Goal: Transaction & Acquisition: Purchase product/service

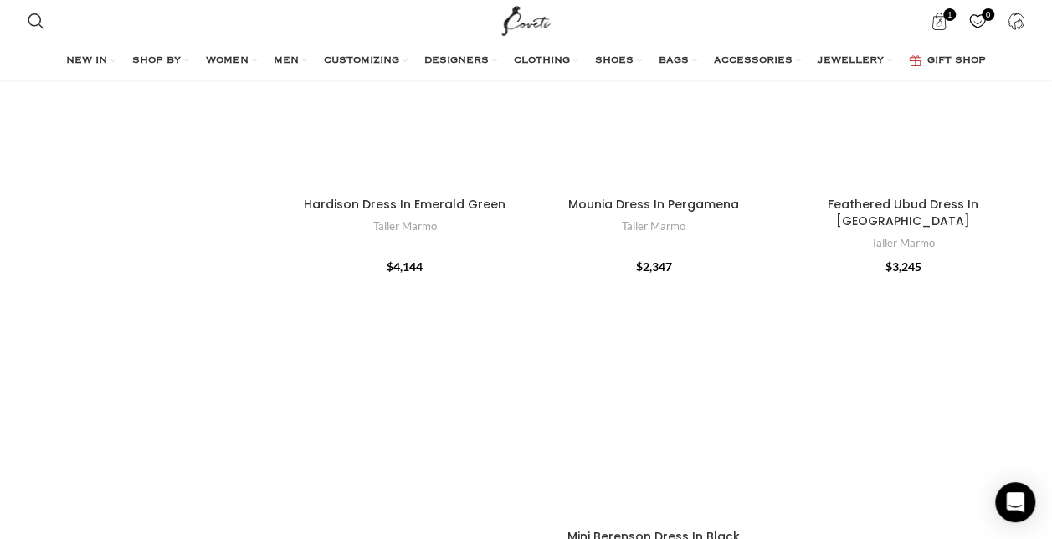
scroll to position [4759, 0]
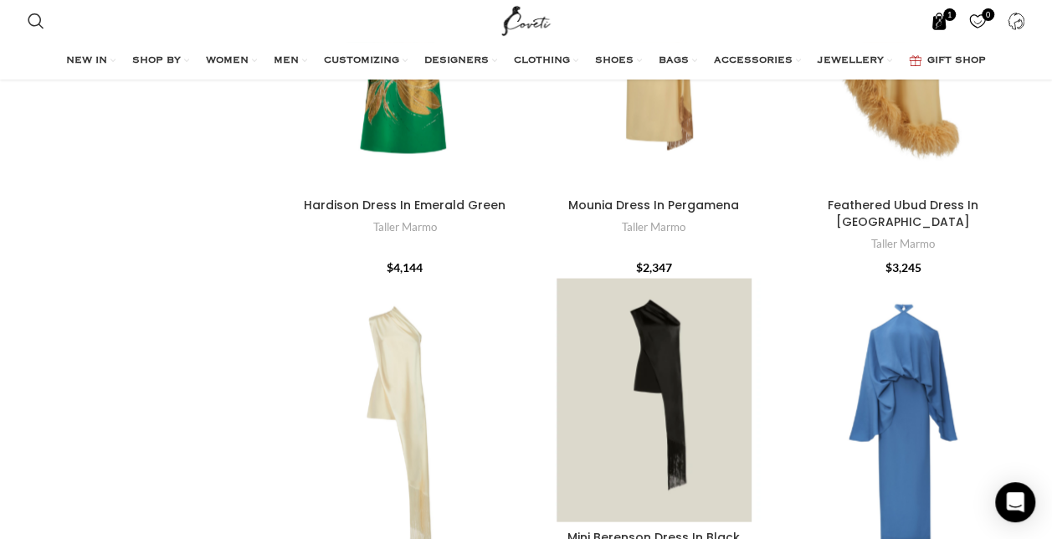
click at [944, 25] on span "1 item" at bounding box center [940, 22] width 18 height 18
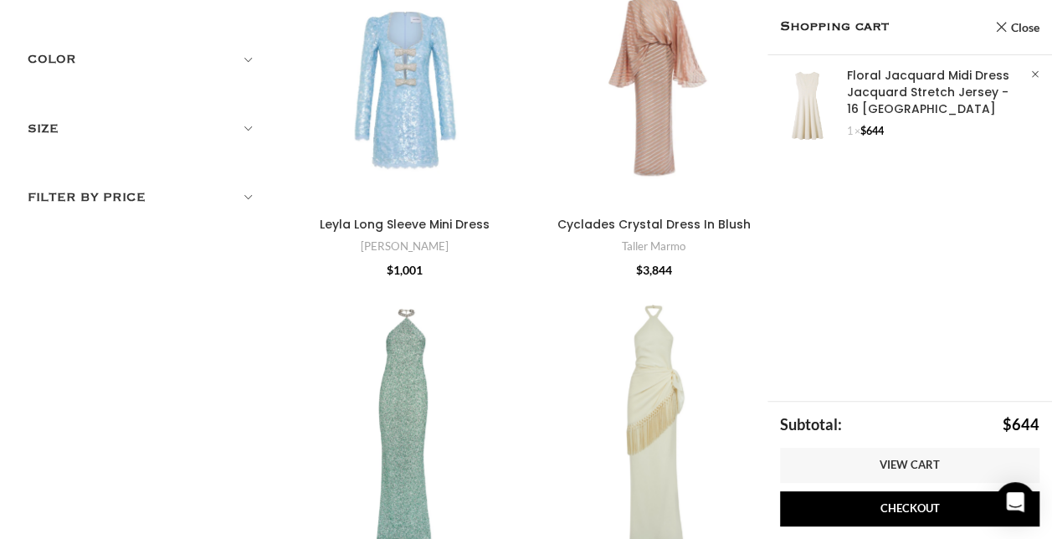
scroll to position [0, 0]
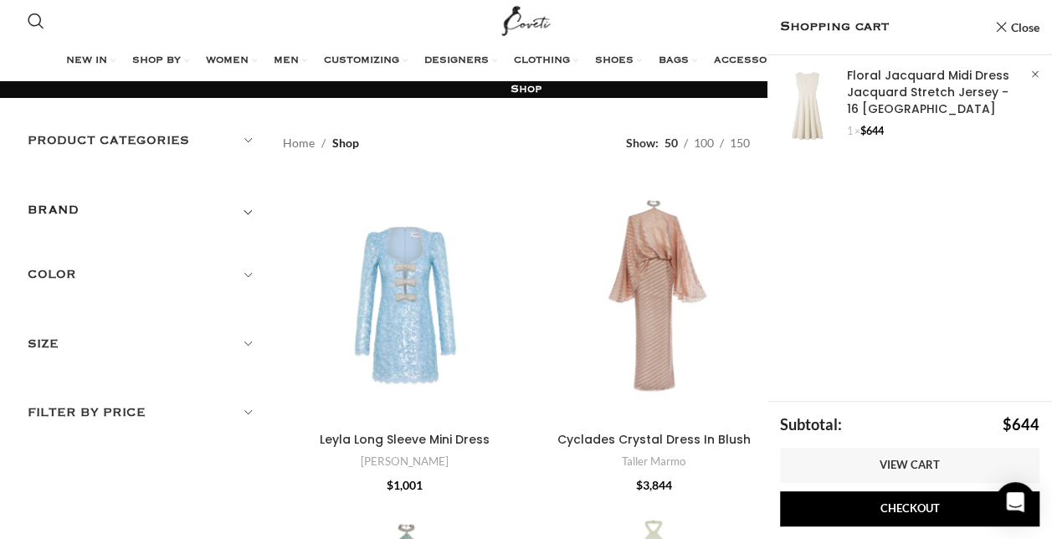
click at [244, 208] on span "Toggle filter" at bounding box center [248, 210] width 20 height 20
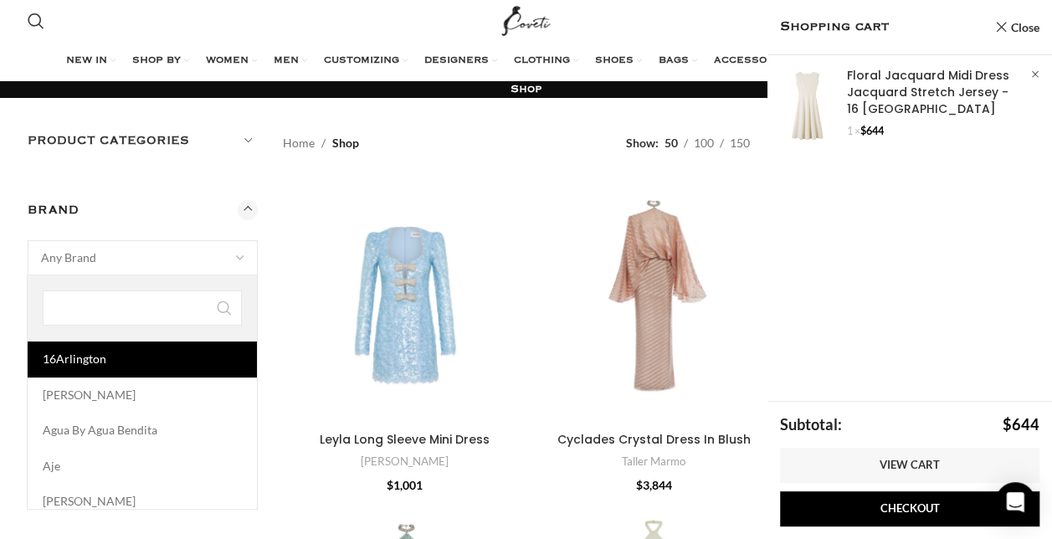
click at [155, 252] on span "Any Brand" at bounding box center [142, 257] width 229 height 33
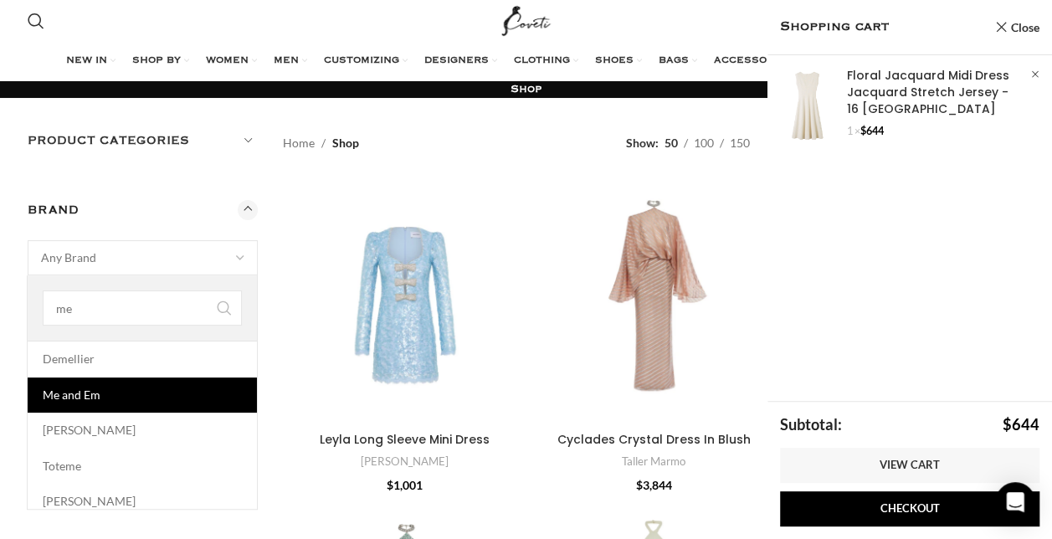
type input "me"
select select "me-and-em"
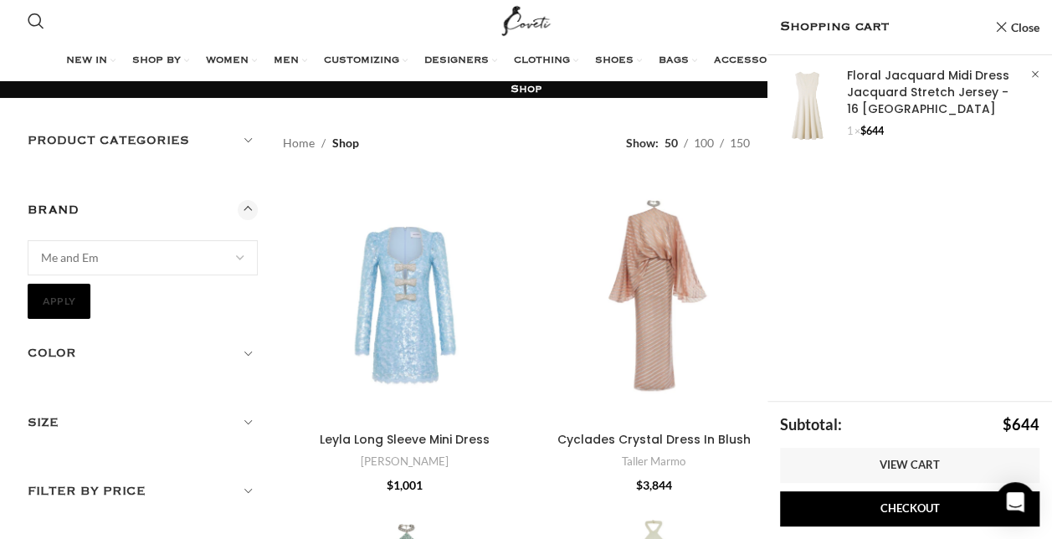
click at [60, 303] on button "Apply" at bounding box center [60, 301] width 64 height 35
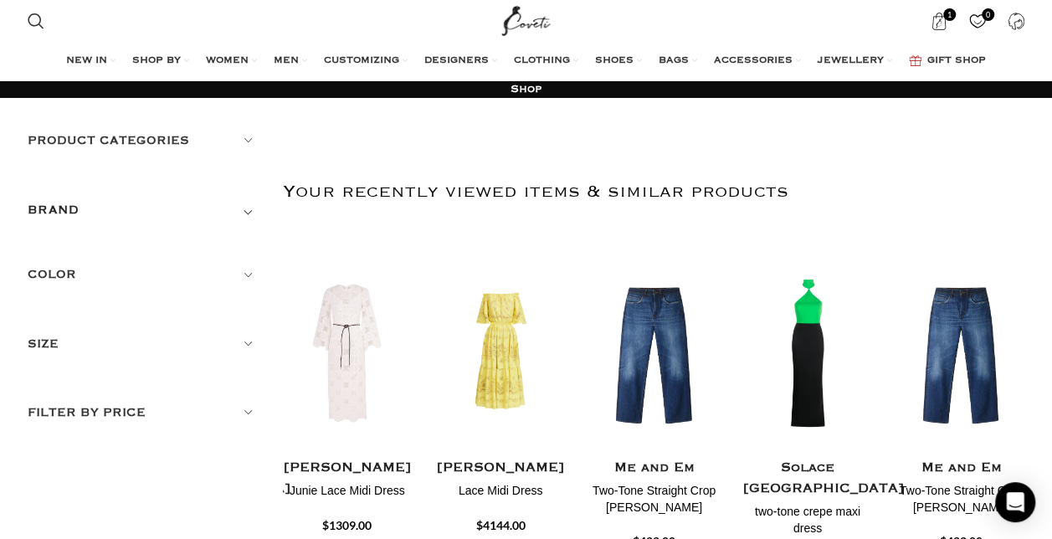
click at [245, 210] on span "Toggle filter" at bounding box center [248, 210] width 20 height 20
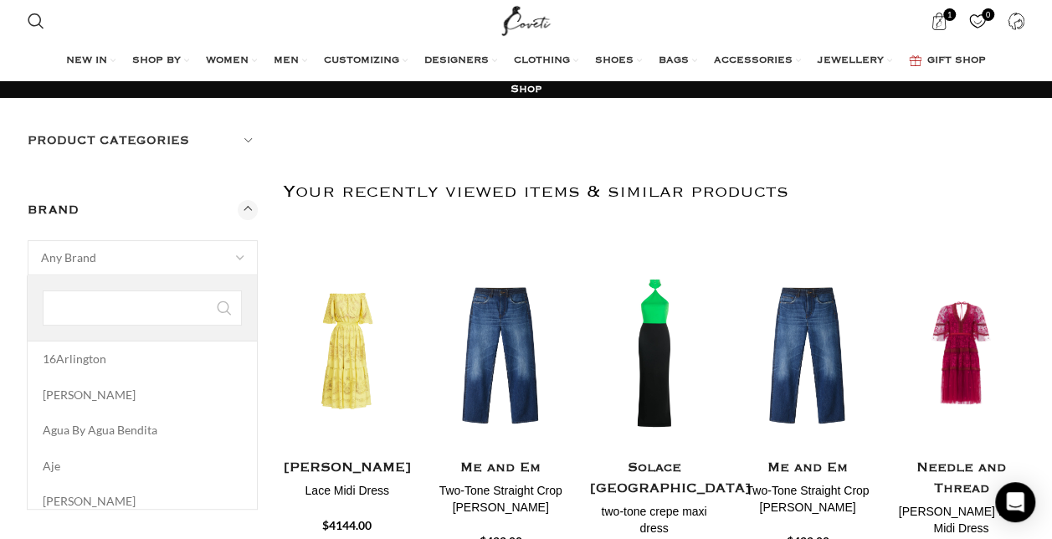
drag, startPoint x: 177, startPoint y: 256, endPoint x: 90, endPoint y: 259, distance: 86.3
click at [90, 259] on span "Any Brand" at bounding box center [68, 257] width 55 height 14
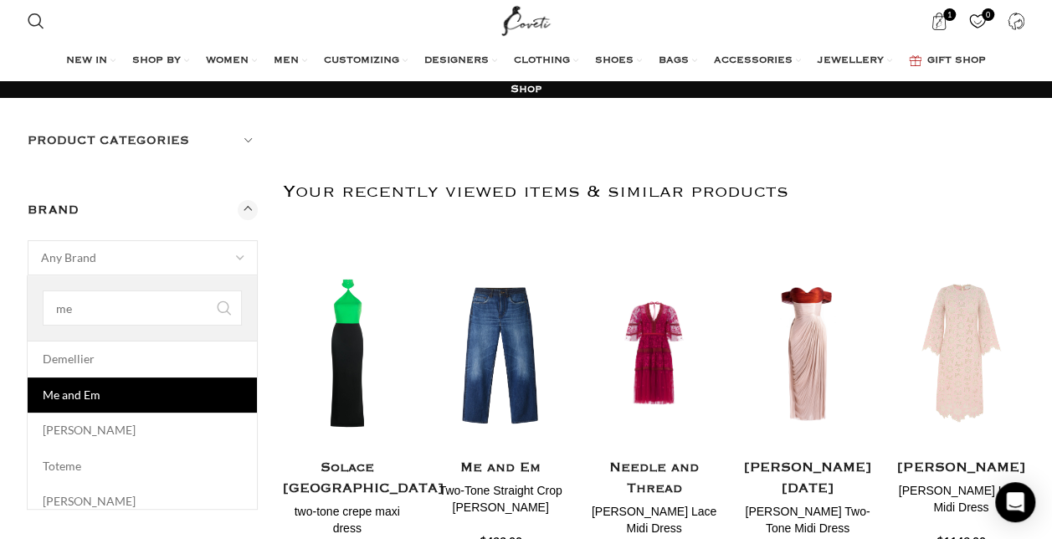
type input "me"
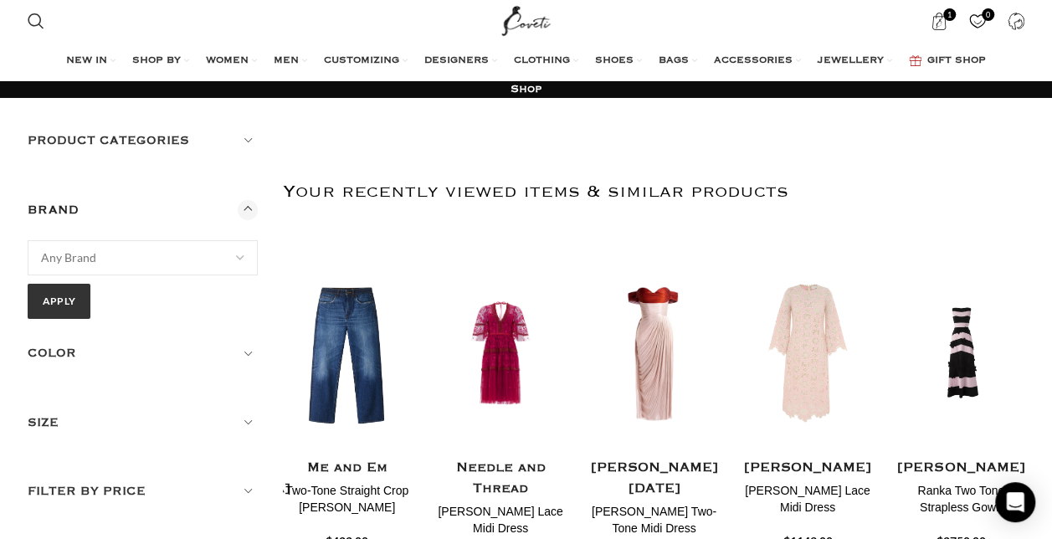
click at [75, 254] on span "Any Brand" at bounding box center [68, 257] width 55 height 14
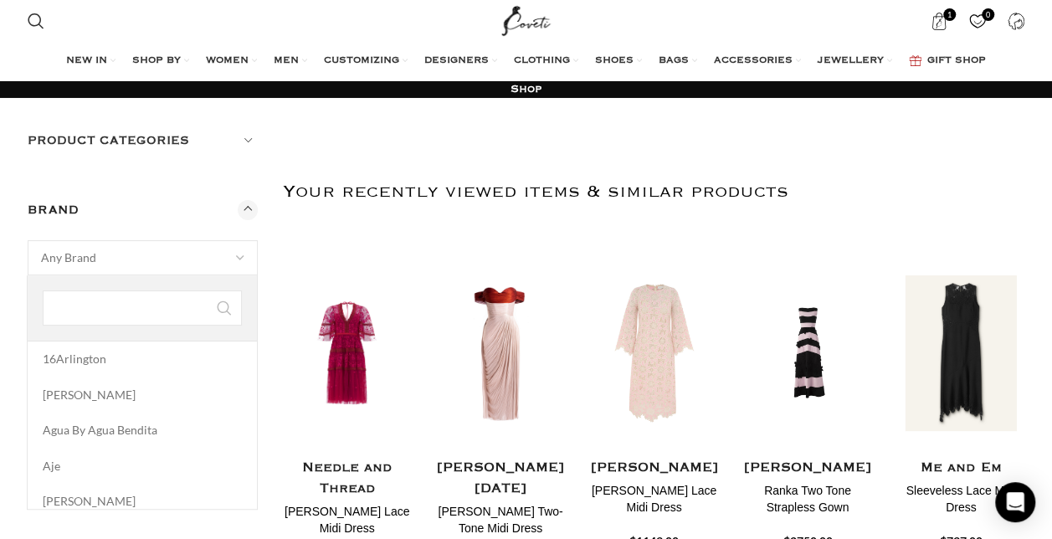
scroll to position [3122, 0]
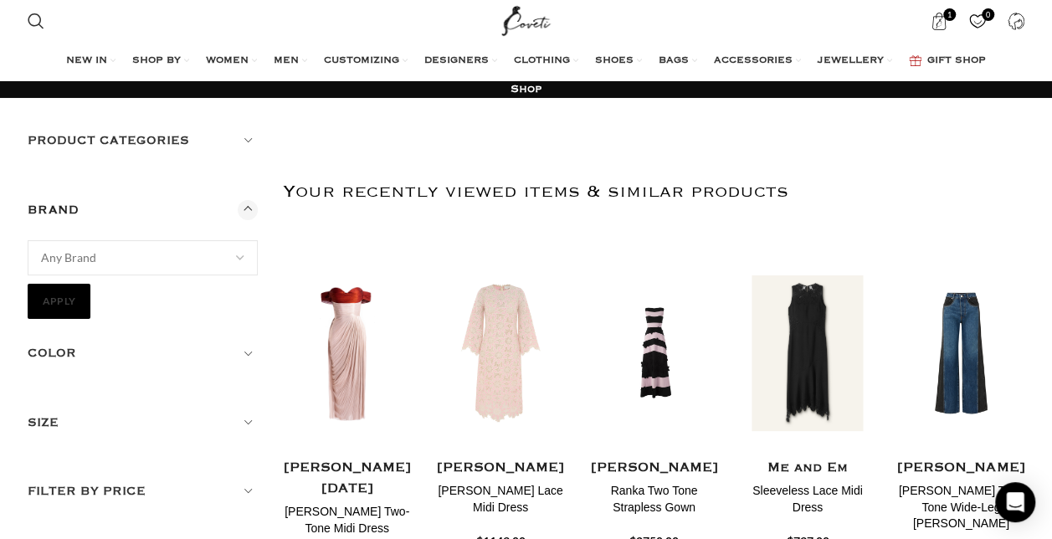
click at [62, 295] on button "Apply" at bounding box center [60, 301] width 64 height 35
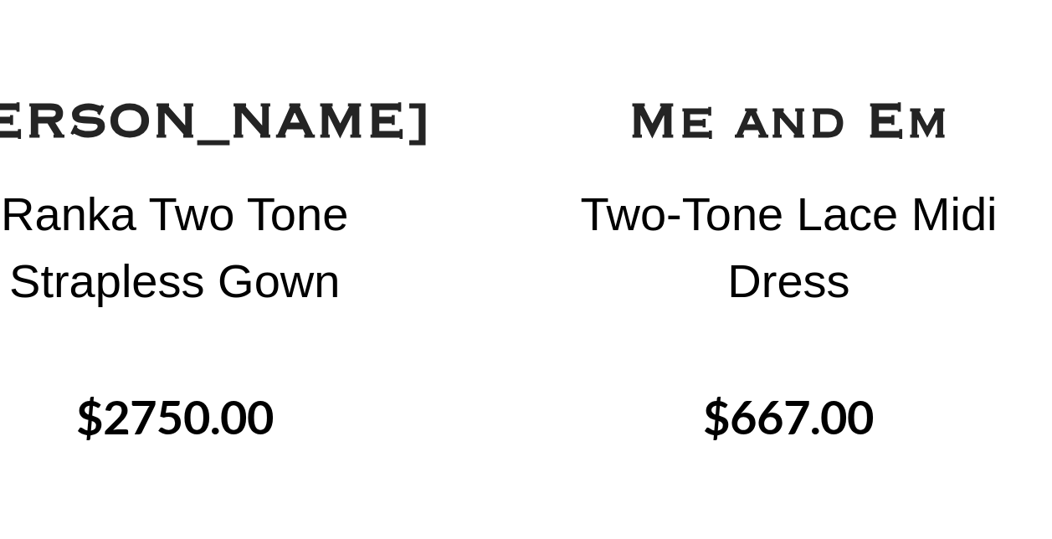
scroll to position [35, 0]
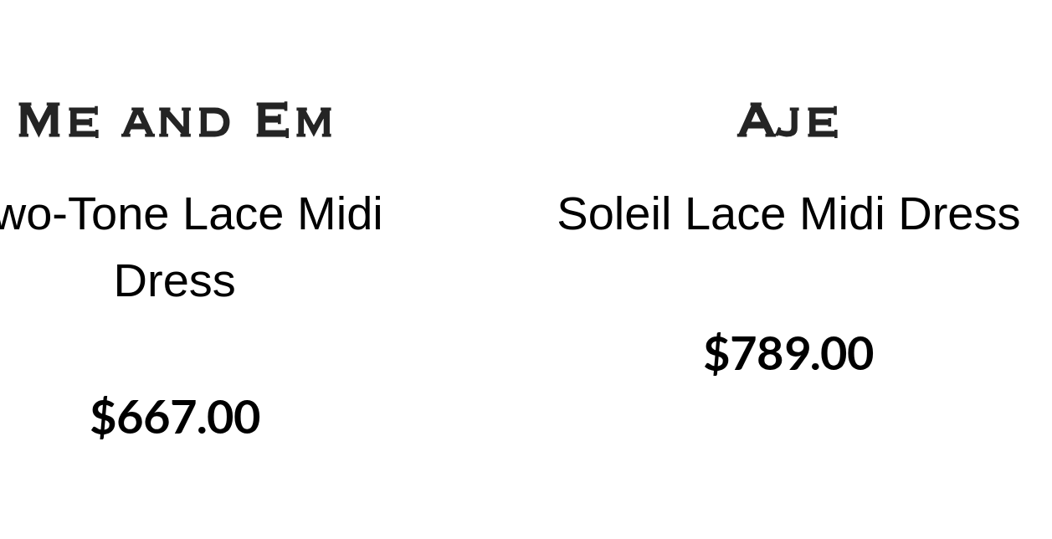
click at [730, 430] on div "Quick view Wishlist Wishlist Zuhair Murad Lace Midi Dress $4144.00" at bounding box center [501, 399] width 742 height 362
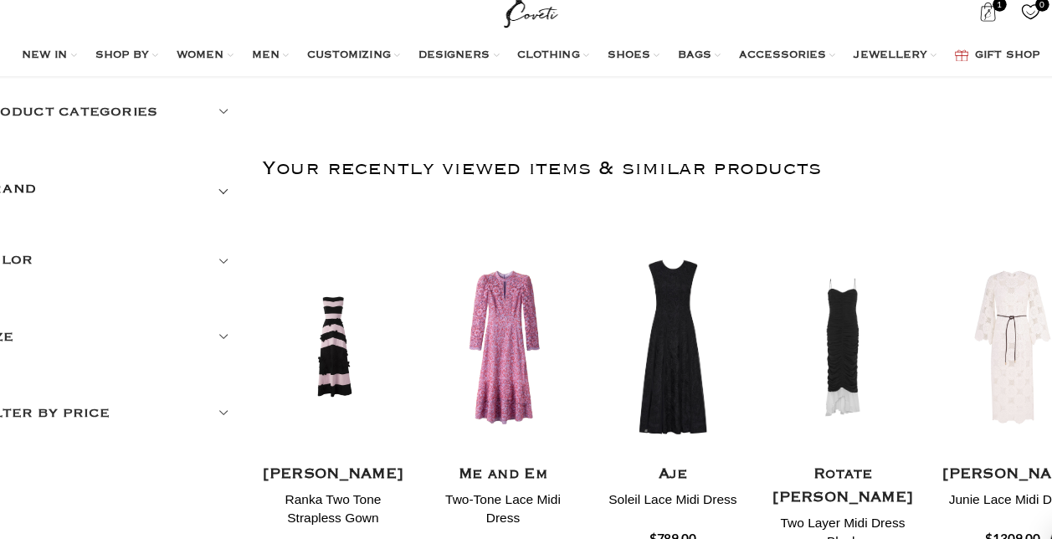
scroll to position [28, 0]
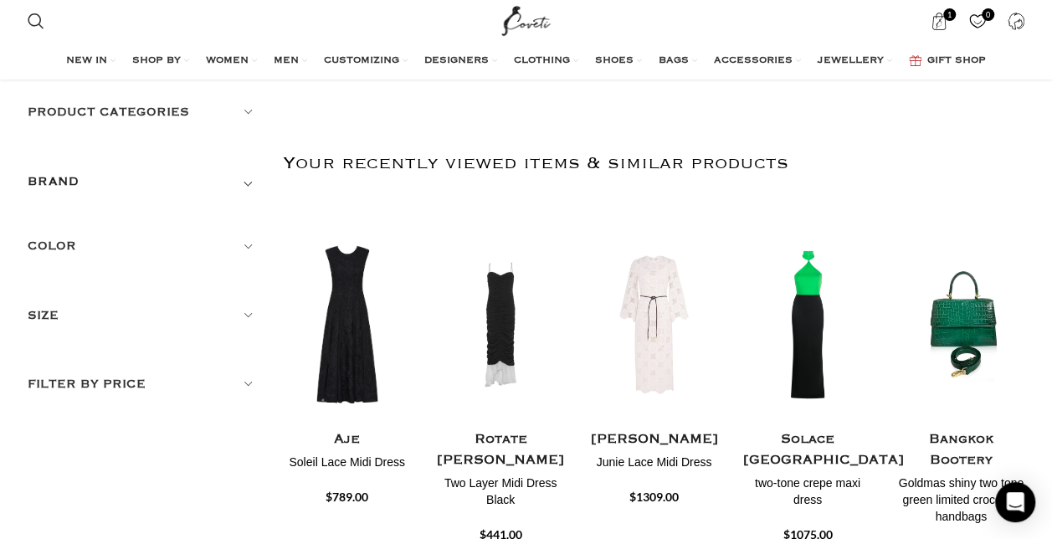
click at [248, 182] on span "Toggle filter" at bounding box center [248, 182] width 20 height 20
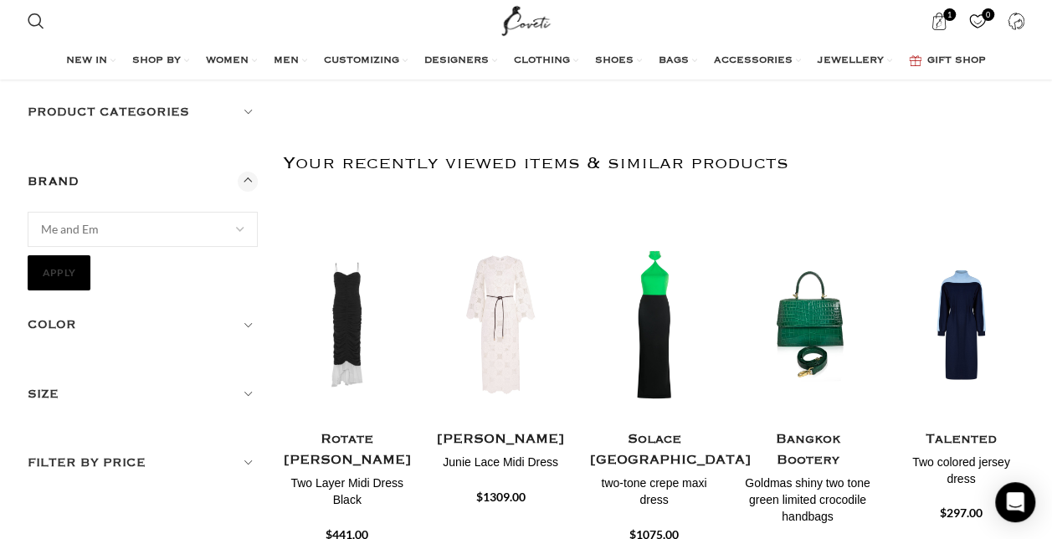
click at [54, 263] on button "Apply" at bounding box center [60, 272] width 64 height 35
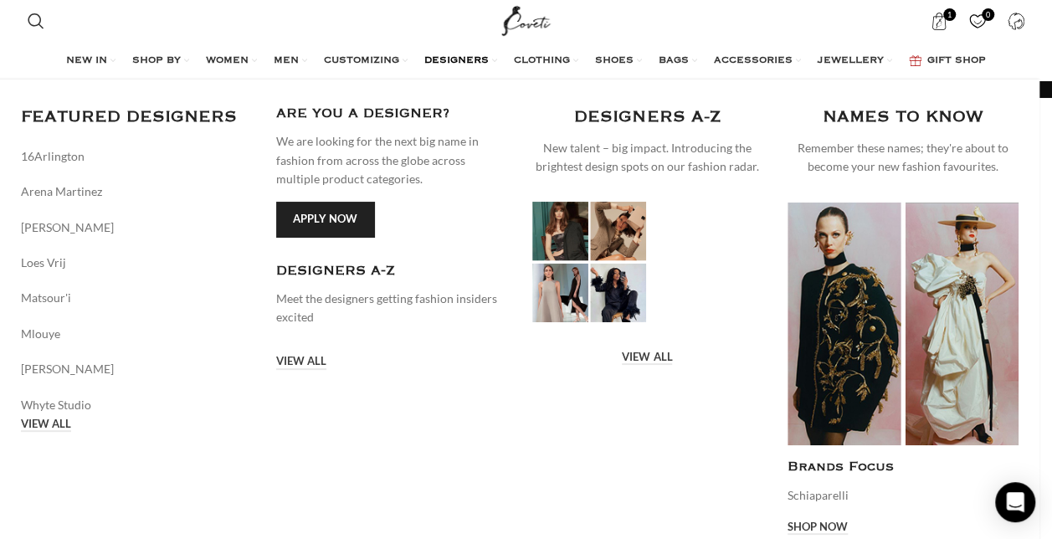
click at [653, 350] on div "VIEW ALL" at bounding box center [647, 356] width 231 height 18
click at [659, 357] on link "VIEW ALL" at bounding box center [647, 358] width 50 height 15
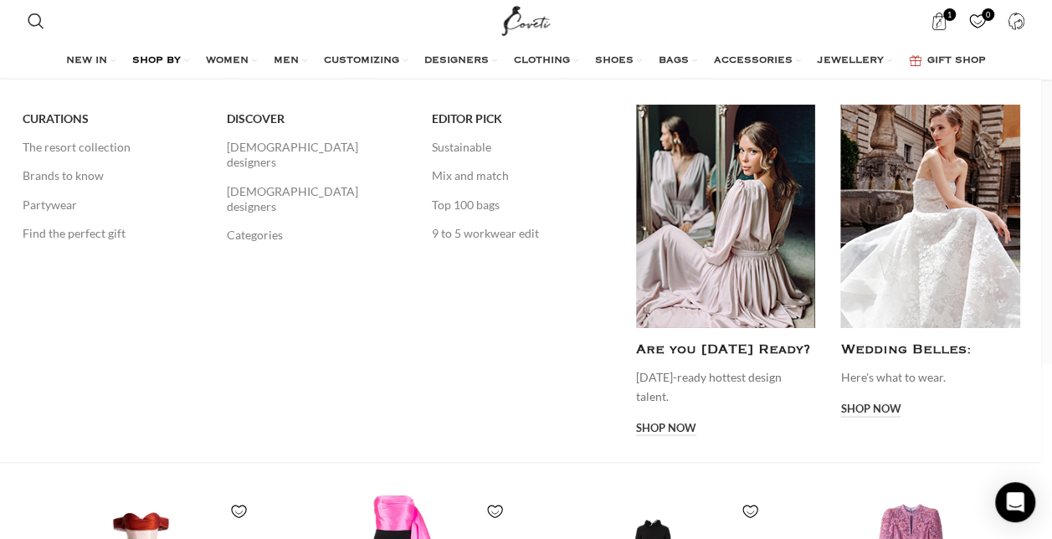
scroll to position [347, 0]
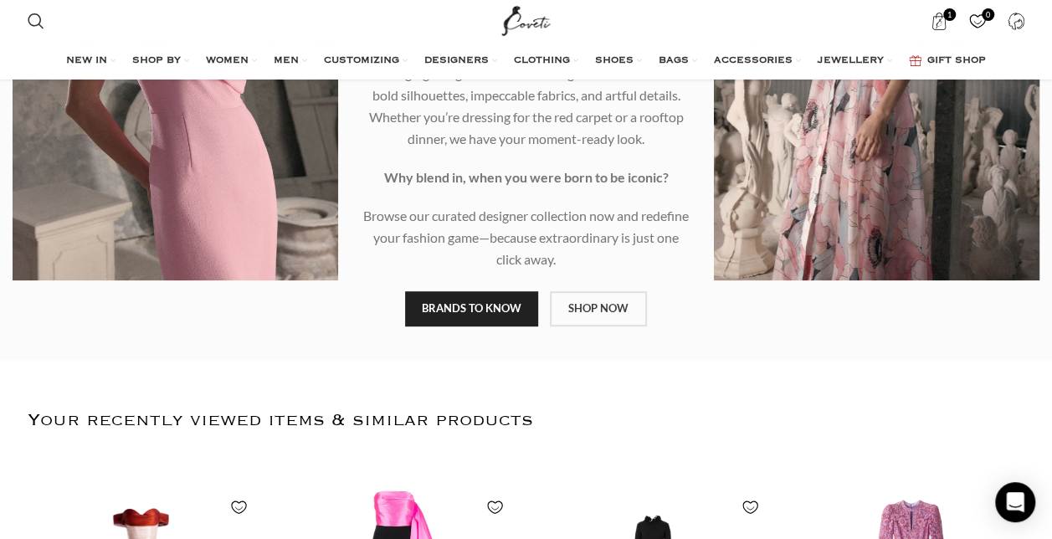
click at [590, 311] on link "SHOP NOW" at bounding box center [598, 308] width 97 height 35
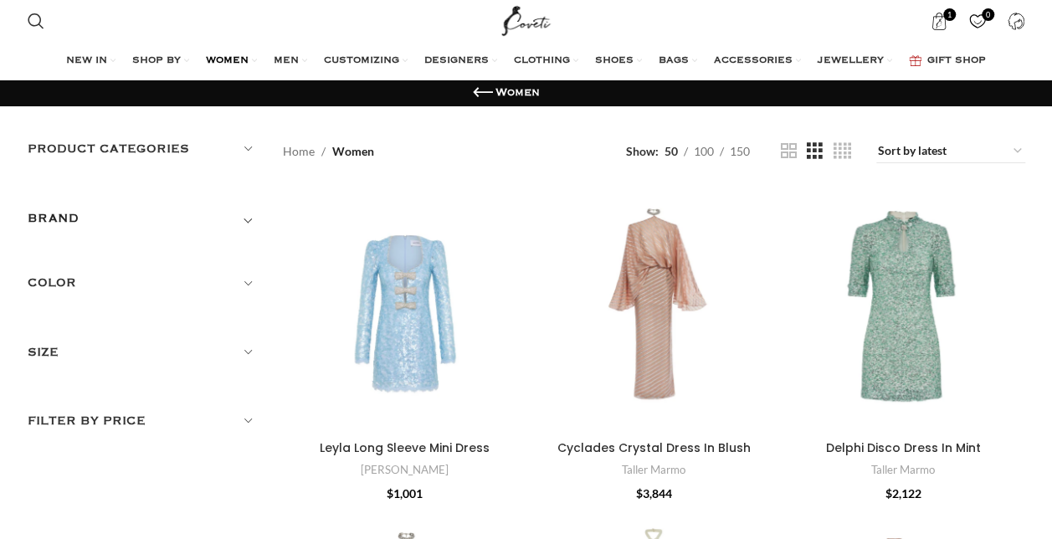
click at [244, 216] on span "Toggle filter" at bounding box center [248, 218] width 20 height 20
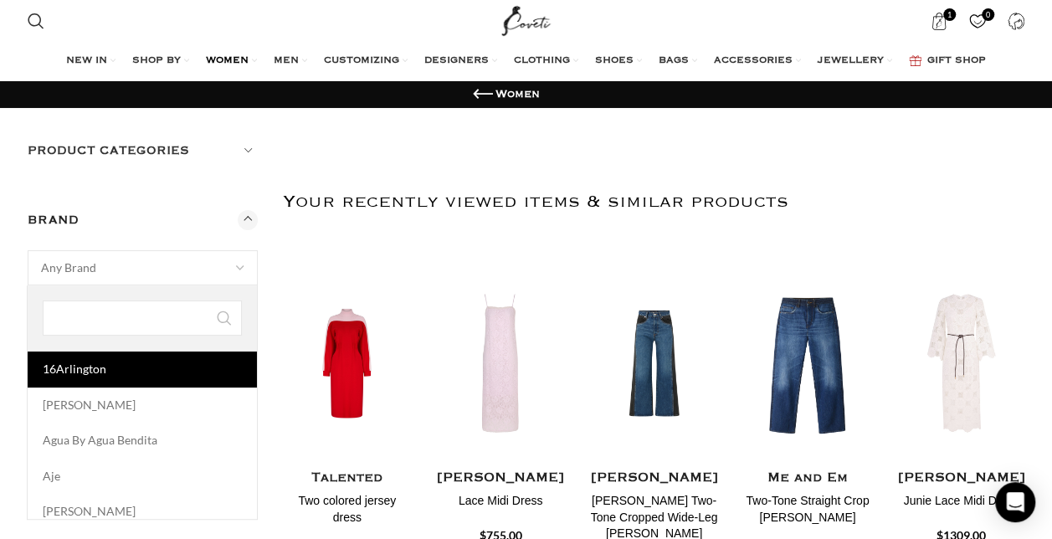
click at [210, 263] on span "Any Brand" at bounding box center [142, 267] width 229 height 33
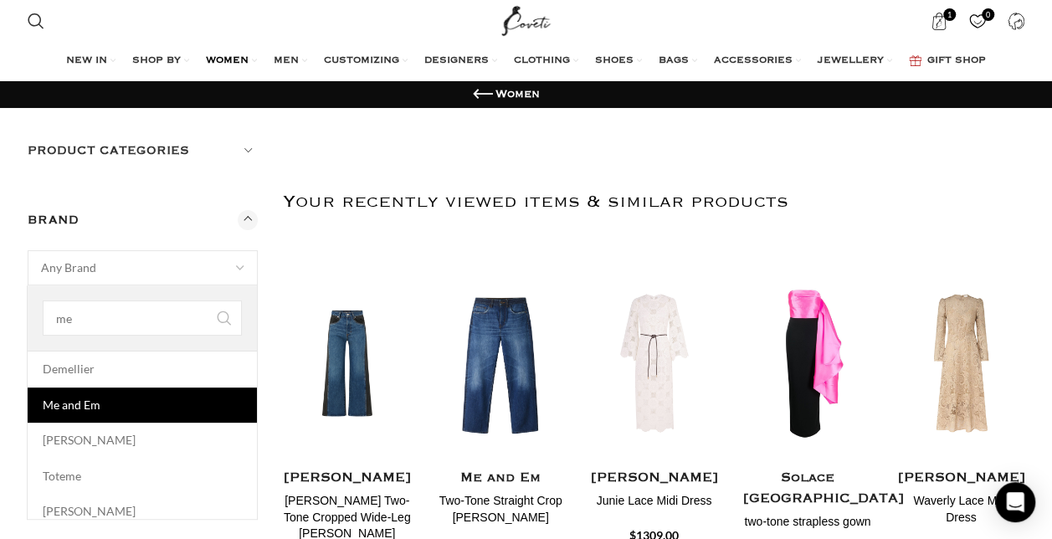
type input "me"
select select "me-and-em"
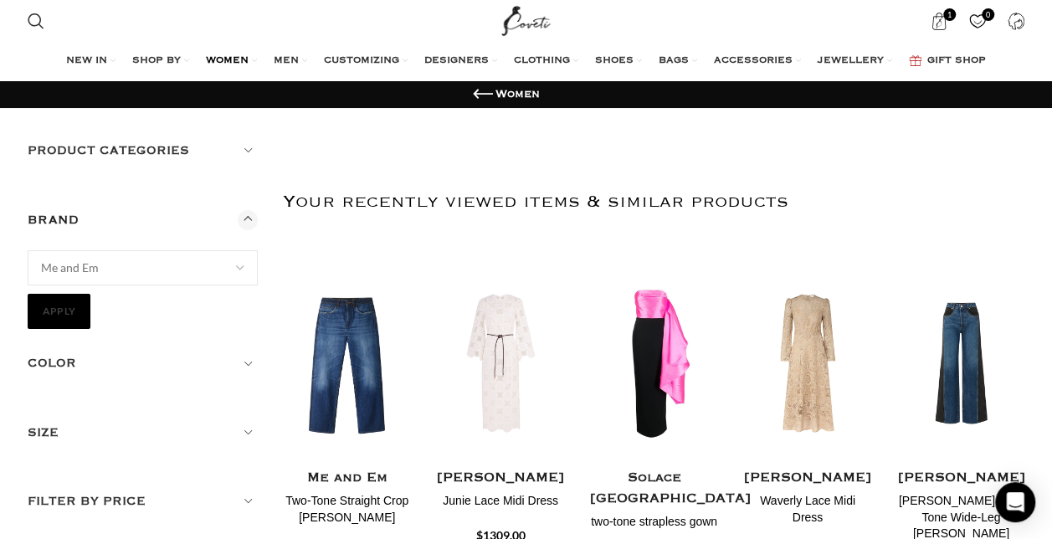
click at [57, 309] on button "Apply" at bounding box center [60, 311] width 64 height 35
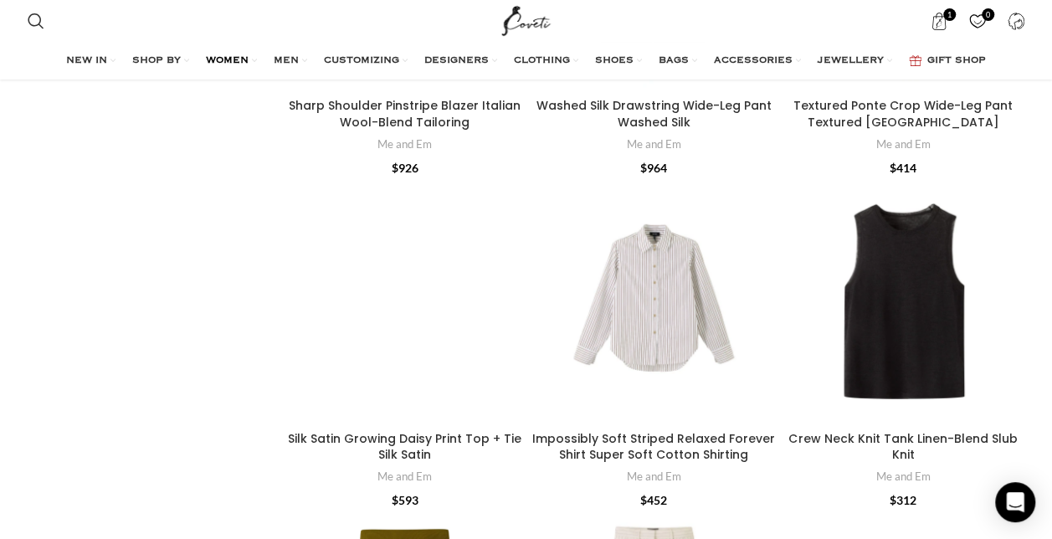
scroll to position [5331, 0]
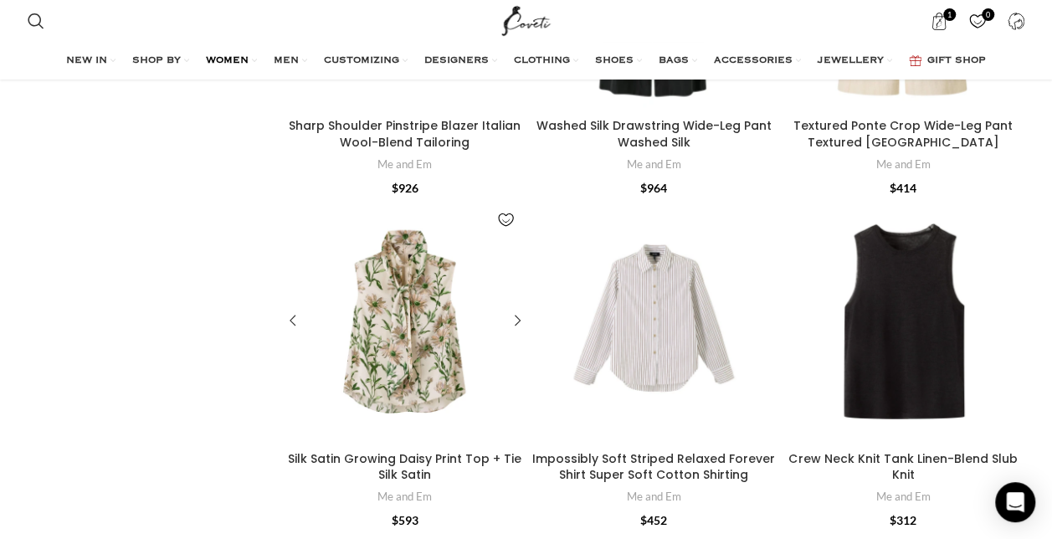
click at [423, 330] on div "Silk Satin Growing Daisy Print Top + Tie\aSilk Satin" at bounding box center [440, 321] width 35 height 244
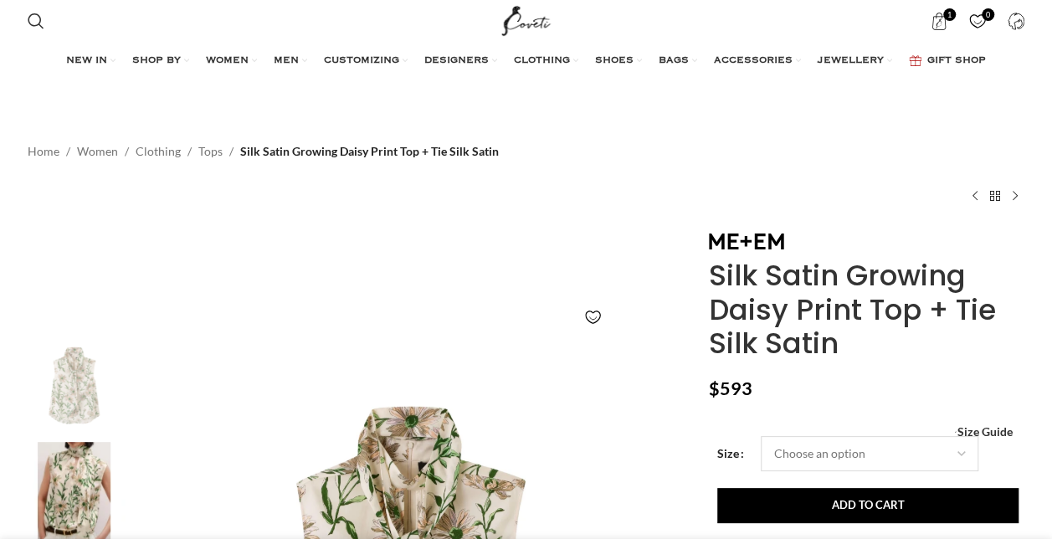
click at [958, 455] on select "Choose an option 4UK 6UK 8 [GEOGRAPHIC_DATA] 10 [GEOGRAPHIC_DATA] 12 [GEOGRAPHI…" at bounding box center [870, 453] width 218 height 35
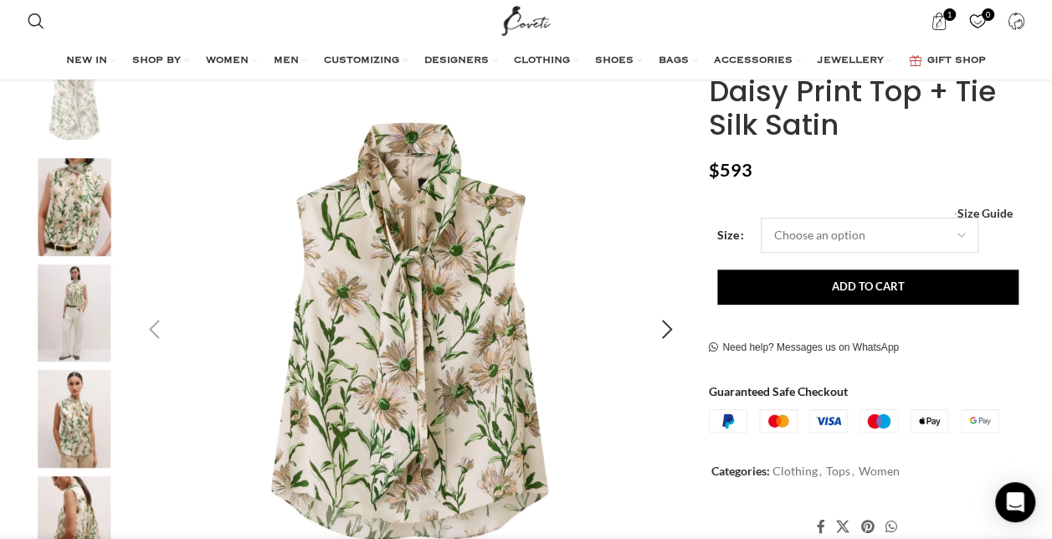
scroll to position [286, 0]
click at [67, 282] on img "3 / 7" at bounding box center [74, 313] width 102 height 98
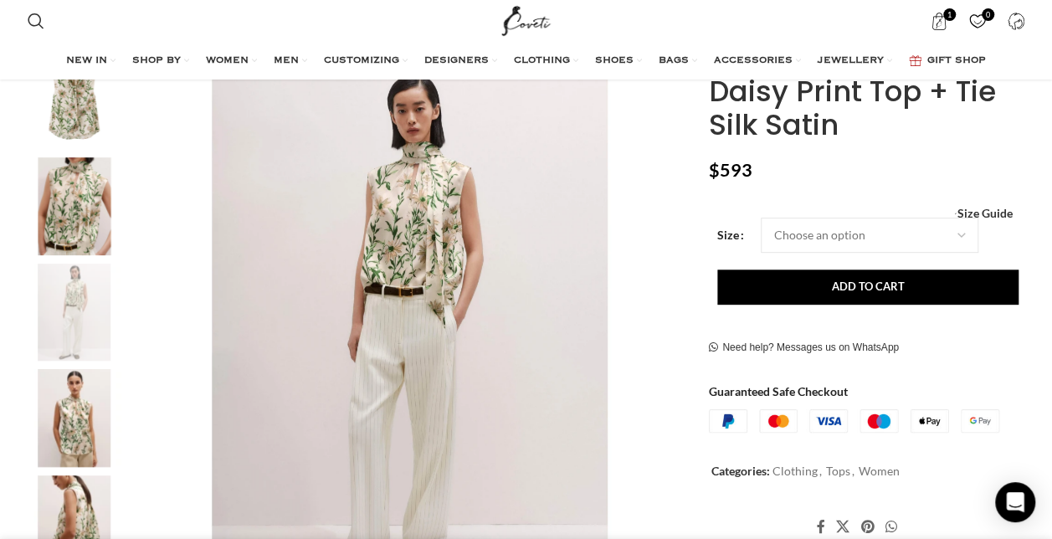
click at [67, 283] on img "3 / 7" at bounding box center [74, 313] width 102 height 98
click at [66, 389] on img "4 / 7" at bounding box center [74, 418] width 102 height 98
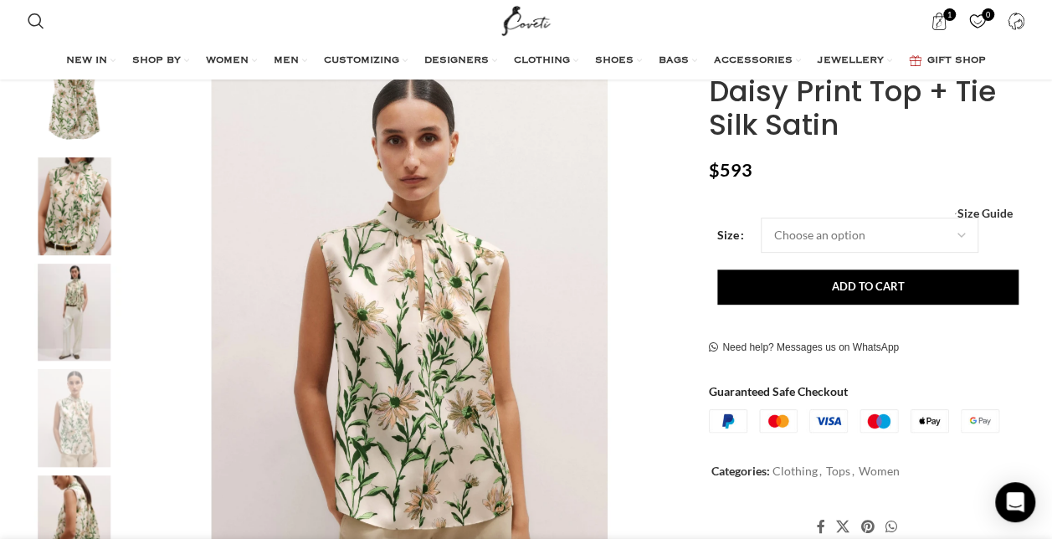
scroll to position [0, 352]
click at [65, 492] on img "5 / 7" at bounding box center [74, 524] width 102 height 98
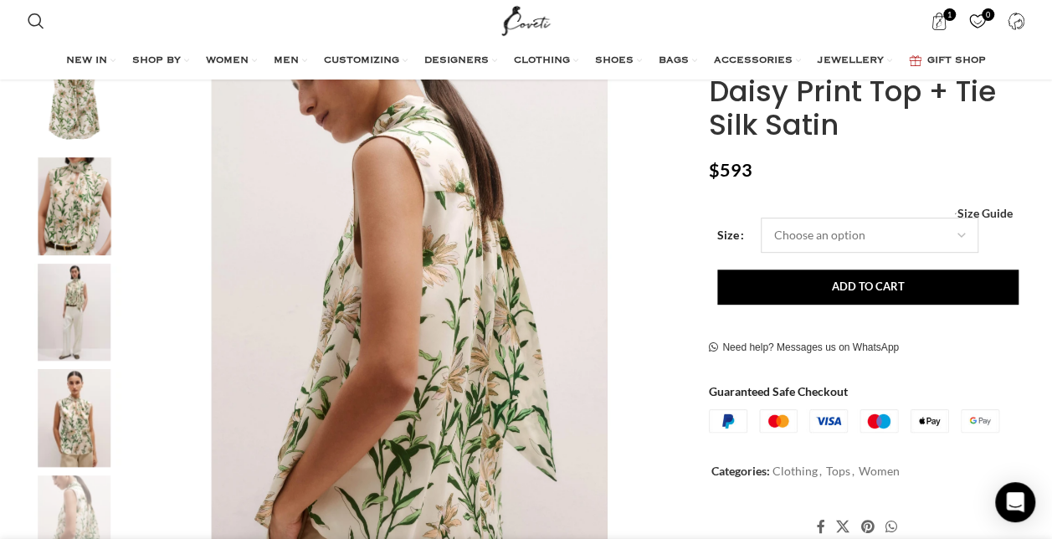
click at [960, 233] on select "Choose an option 4UK 6UK 8 UK 10 UK 12 UK 14 UK 16 UK" at bounding box center [870, 235] width 218 height 35
click at [761, 218] on select "Choose an option 4UK 6UK 8 UK 10 UK 12 UK 14 UK 16 UK" at bounding box center [870, 235] width 218 height 35
select select "14-[GEOGRAPHIC_DATA]"
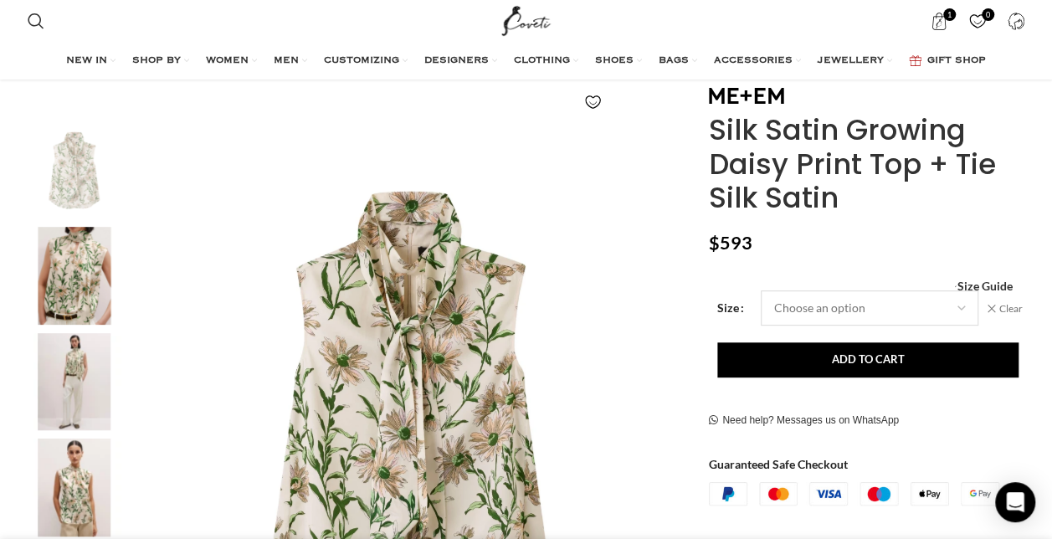
scroll to position [211, 0]
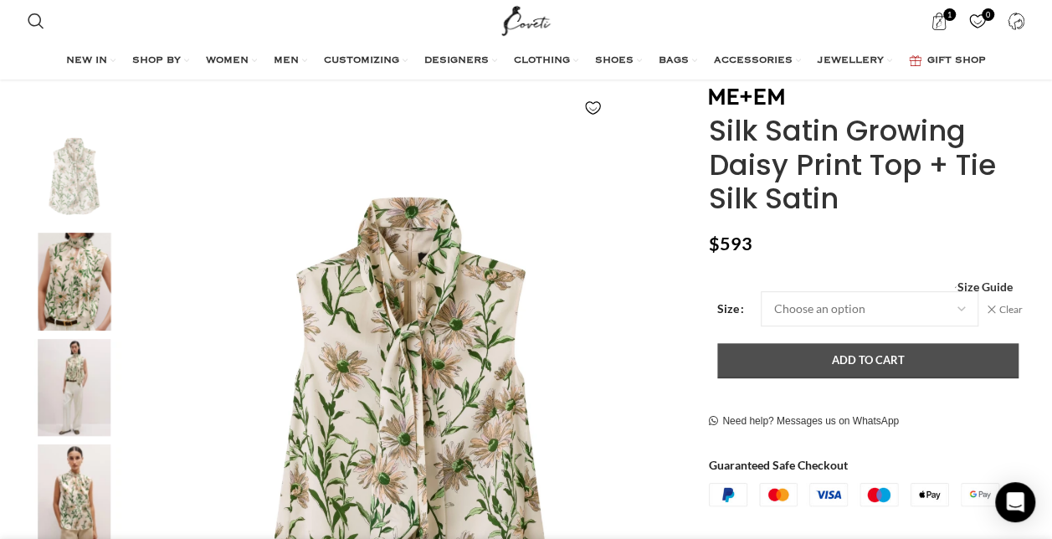
click at [855, 357] on button "Add to cart" at bounding box center [867, 361] width 301 height 35
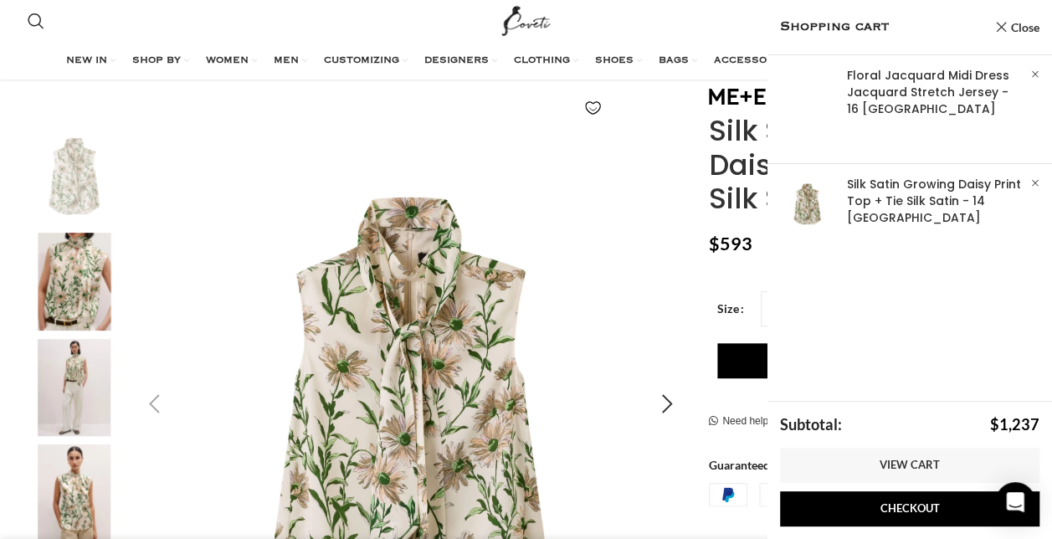
scroll to position [0, 705]
click at [524, 157] on img "1 / 7" at bounding box center [411, 403] width 555 height 555
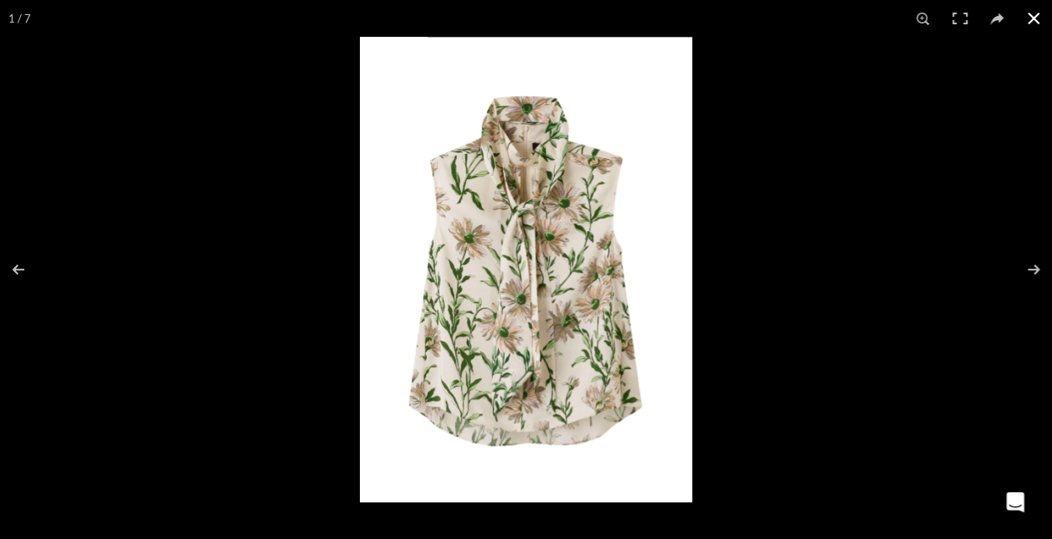
click at [1031, 18] on button at bounding box center [1033, 18] width 37 height 37
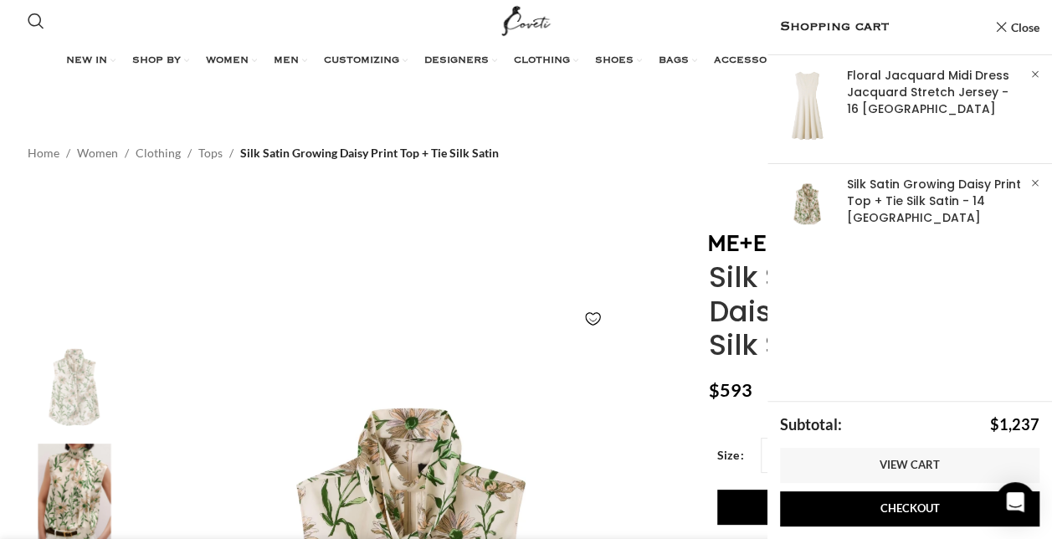
scroll to position [0, 1194]
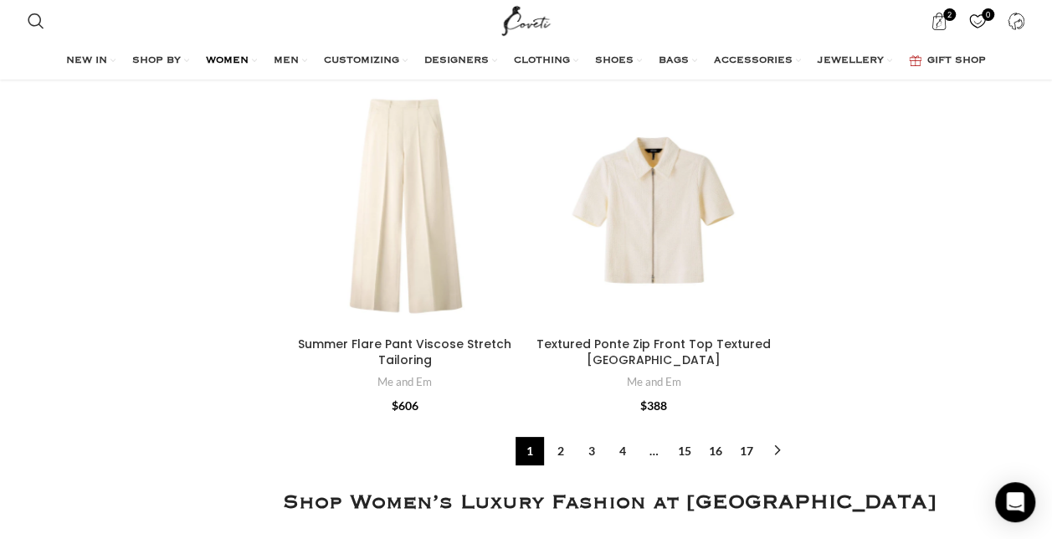
scroll to position [6196, 0]
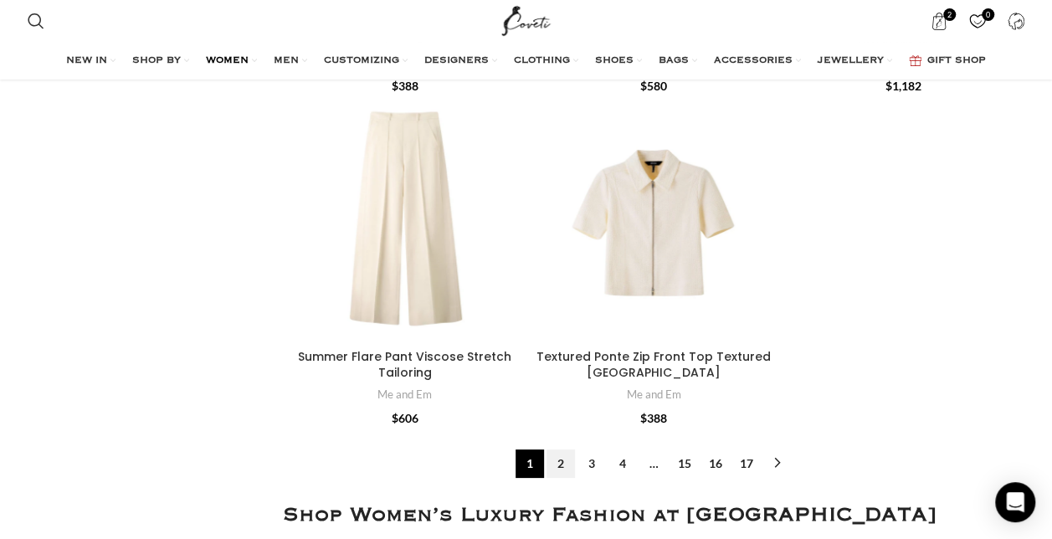
click at [559, 466] on link "2" at bounding box center [561, 463] width 28 height 28
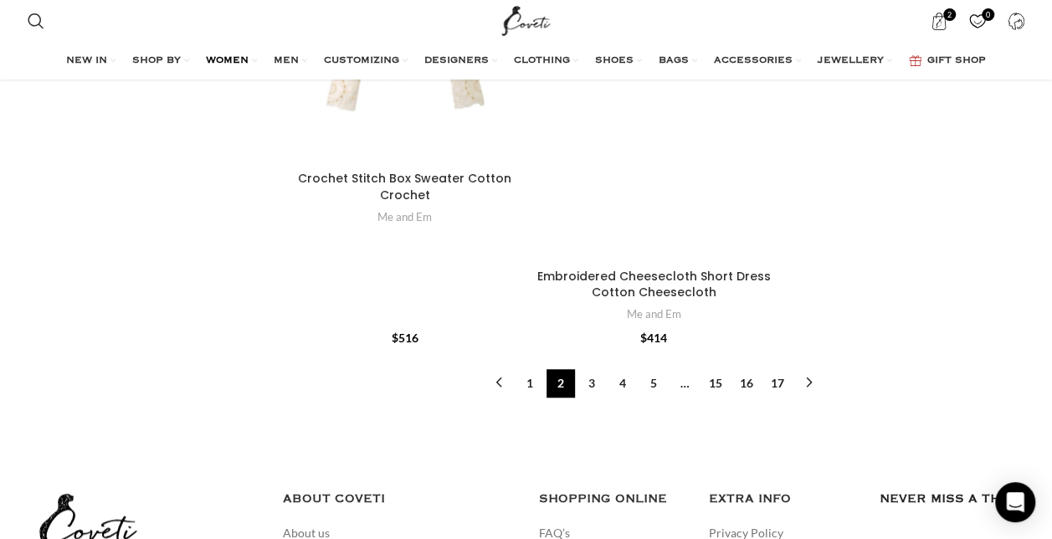
scroll to position [6823, 0]
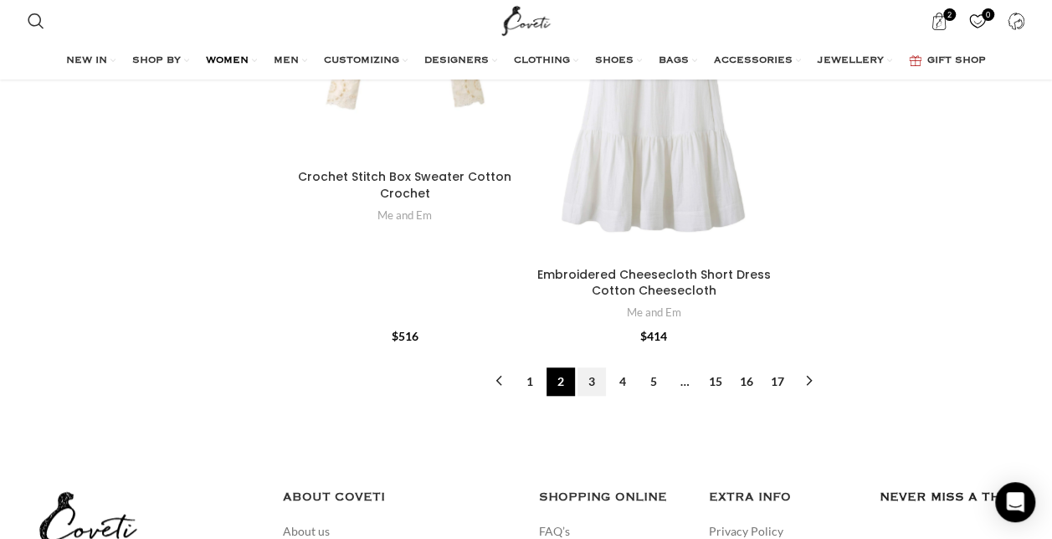
click at [596, 387] on link "3" at bounding box center [592, 381] width 28 height 28
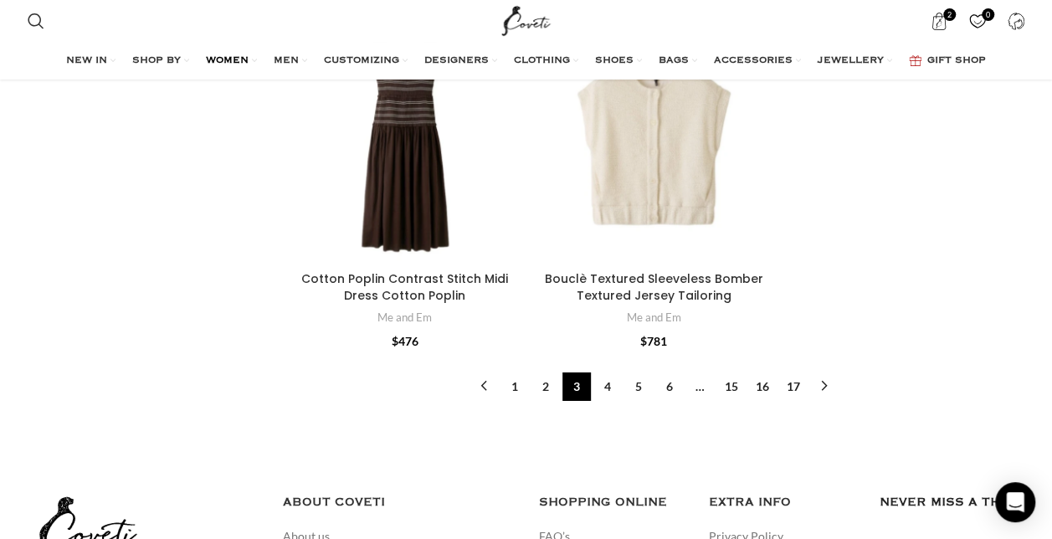
scroll to position [5879, 0]
click at [608, 383] on link "4" at bounding box center [607, 386] width 28 height 28
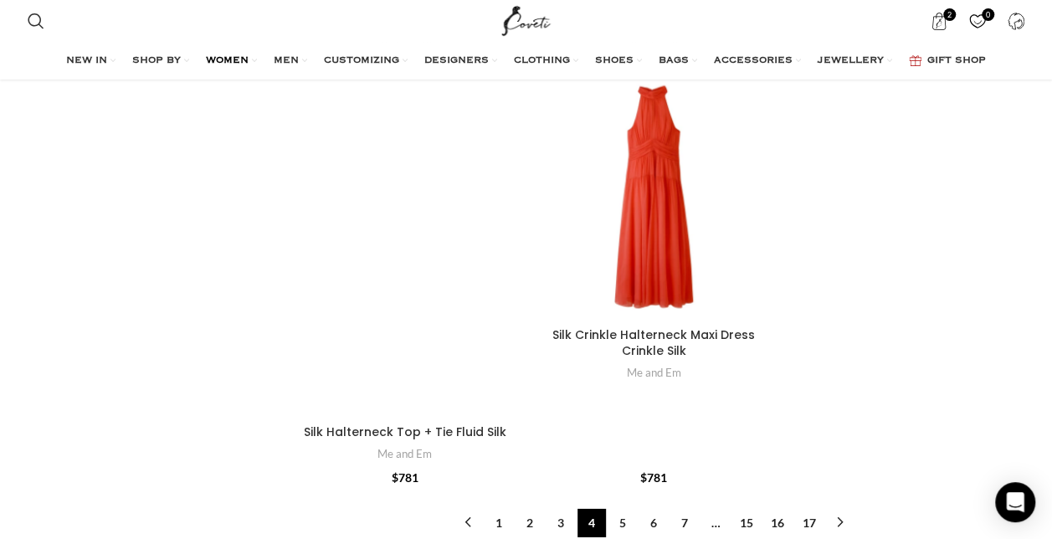
scroll to position [5539, 0]
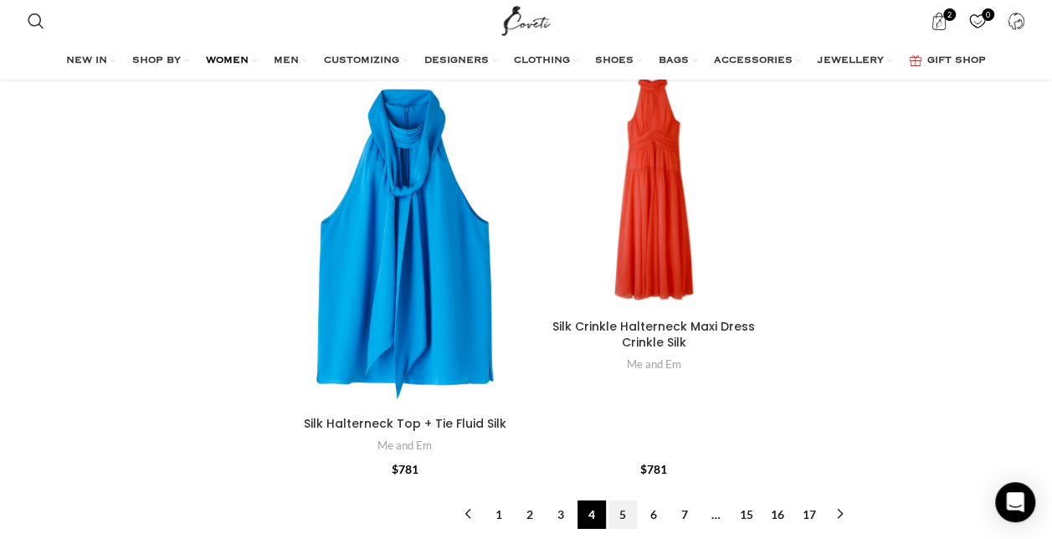
click at [621, 501] on link "5" at bounding box center [623, 515] width 28 height 28
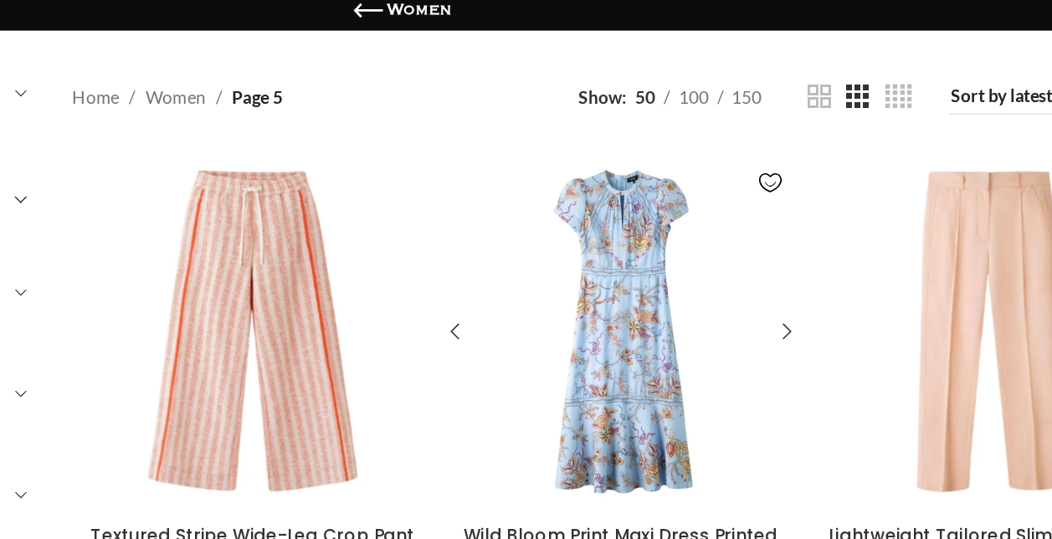
click at [655, 280] on div "Wild Bloom Print Maxi Dress\aPrinted Woven Fabric" at bounding box center [654, 312] width 23 height 244
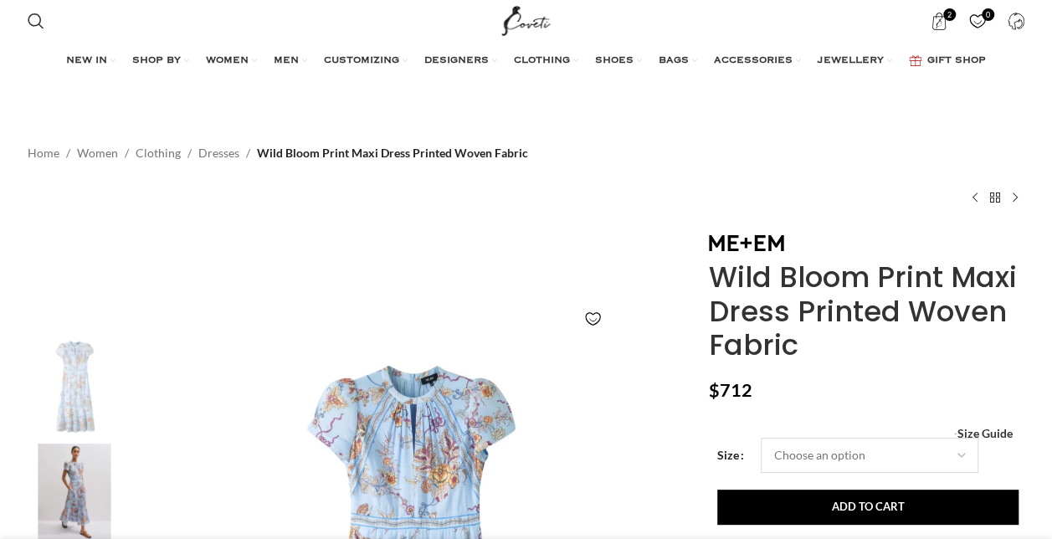
click at [958, 450] on select "Choose an option 4UK 6UK 8 [GEOGRAPHIC_DATA] 10 [GEOGRAPHIC_DATA] 12 [GEOGRAPHI…" at bounding box center [870, 455] width 218 height 35
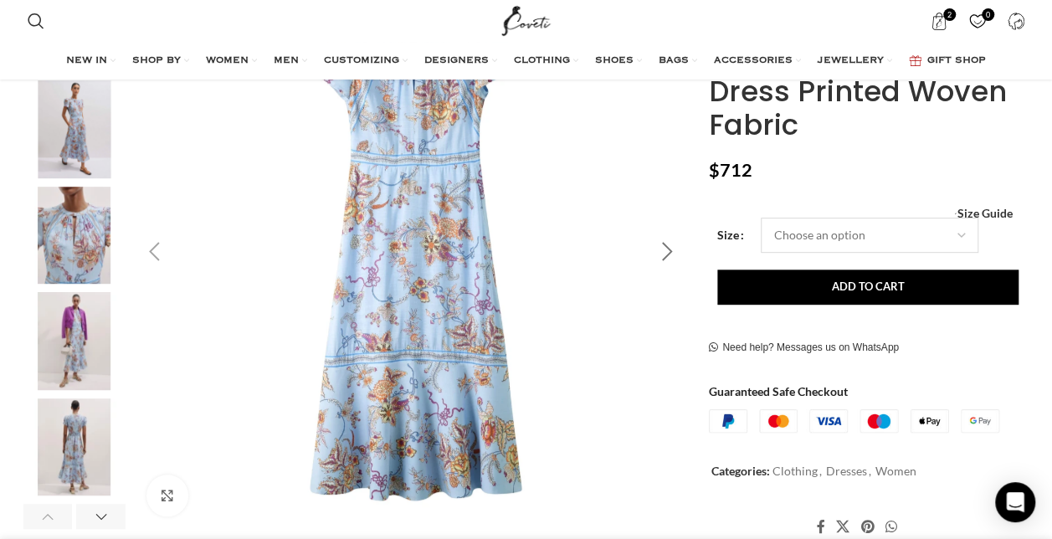
scroll to position [0, 705]
click at [958, 238] on select "Choose an option 4UK 6UK 8 [GEOGRAPHIC_DATA] 10 [GEOGRAPHIC_DATA] 12 [GEOGRAPHI…" at bounding box center [870, 235] width 218 height 35
select select "16-[GEOGRAPHIC_DATA]"
click at [761, 218] on select "Choose an option 4UK 6UK 8 [GEOGRAPHIC_DATA] 10 [GEOGRAPHIC_DATA] 12 [GEOGRAPHI…" at bounding box center [870, 235] width 218 height 35
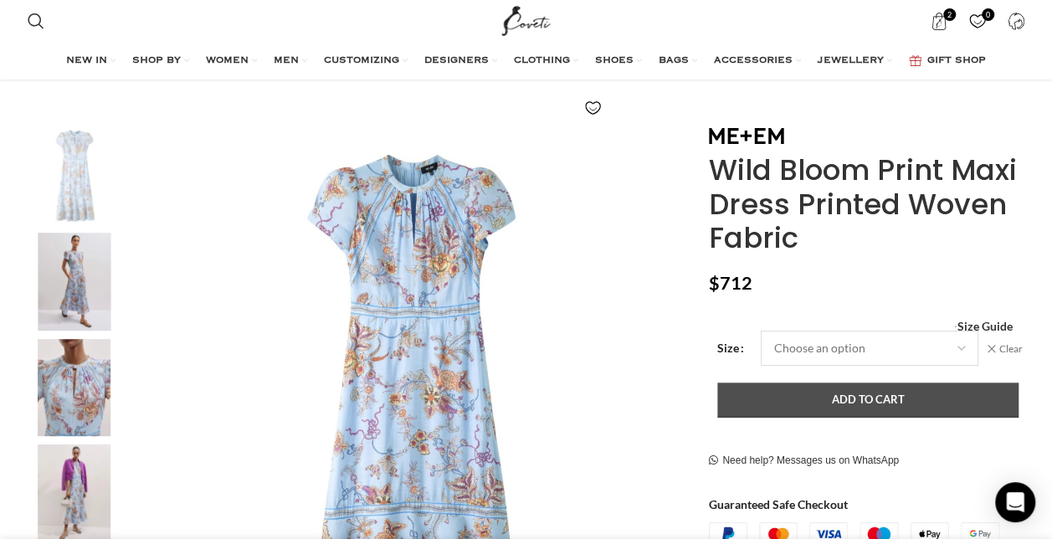
scroll to position [0, 881]
click at [871, 393] on button "Add to cart" at bounding box center [867, 400] width 301 height 35
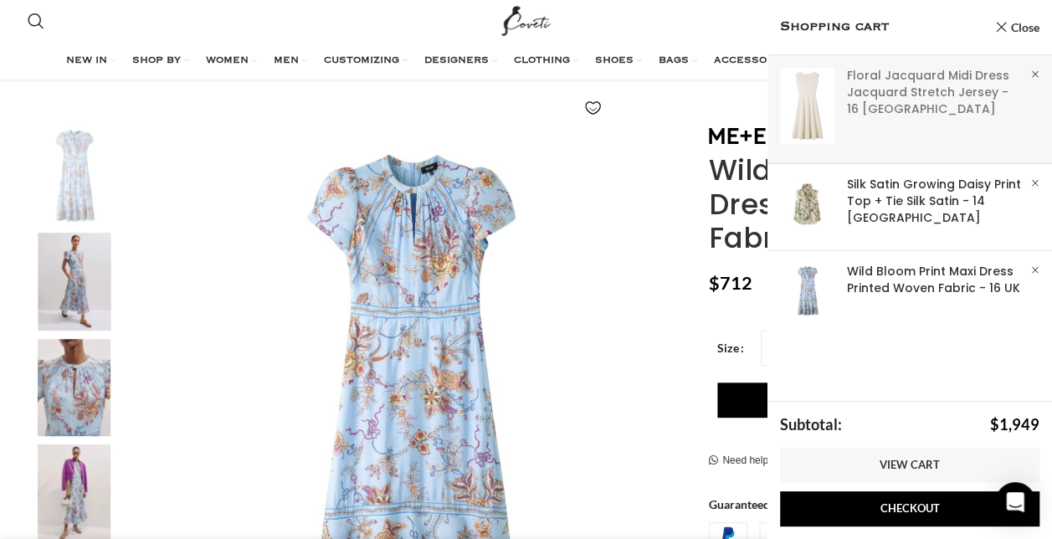
scroll to position [0, 1410]
click at [1016, 28] on link "Close" at bounding box center [1016, 27] width 45 height 21
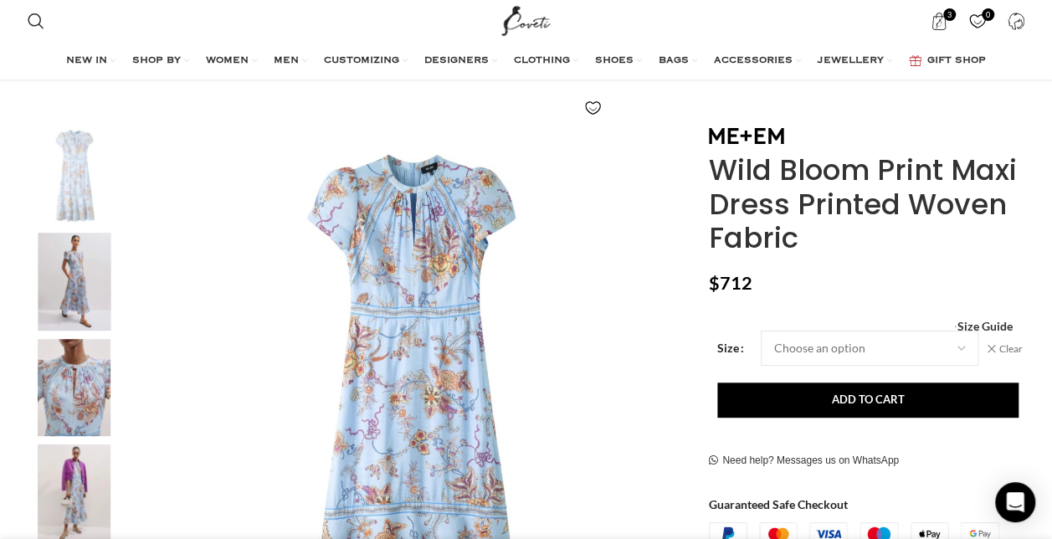
scroll to position [0, 1585]
drag, startPoint x: 711, startPoint y: 166, endPoint x: 872, endPoint y: 168, distance: 160.7
click at [872, 168] on h1 "Wild Bloom Print Maxi Dress Printed Woven Fabric" at bounding box center [867, 203] width 316 height 102
copy h1 "Wild Bloom"
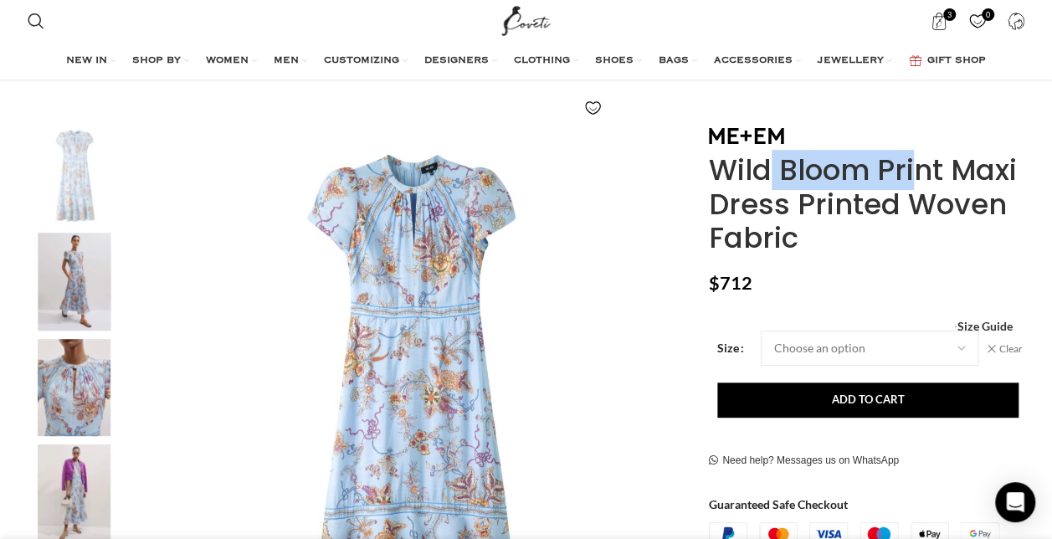
click at [97, 265] on img "2 / 11" at bounding box center [74, 282] width 102 height 98
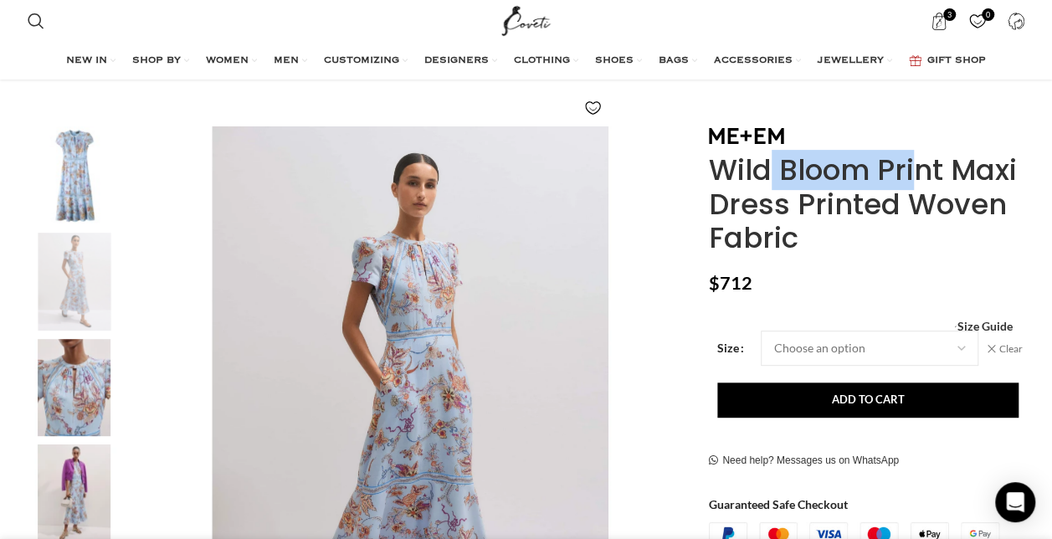
scroll to position [0, 2290]
click at [73, 362] on img "3 / 11" at bounding box center [74, 388] width 102 height 98
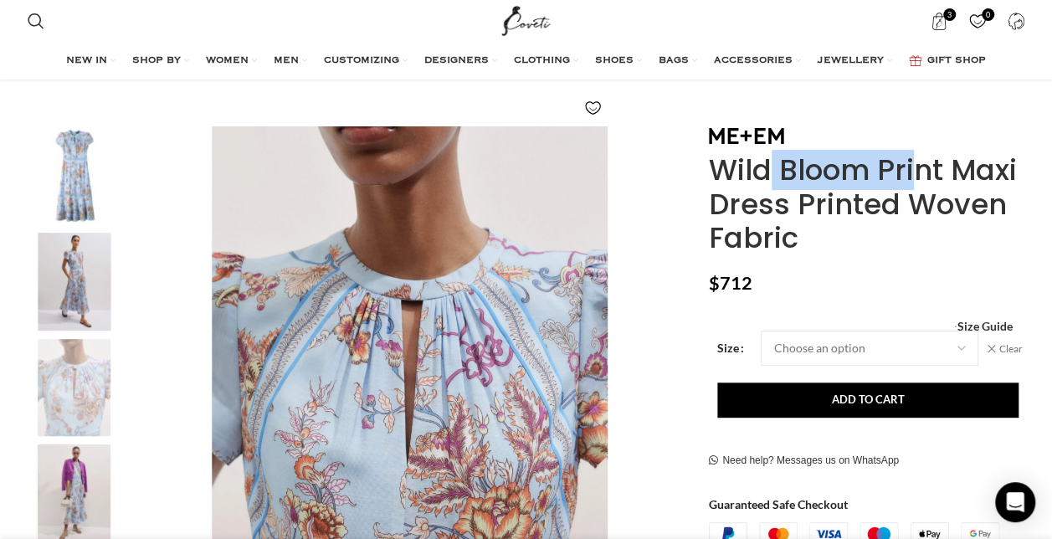
click at [79, 499] on img "4 / 11" at bounding box center [74, 493] width 102 height 98
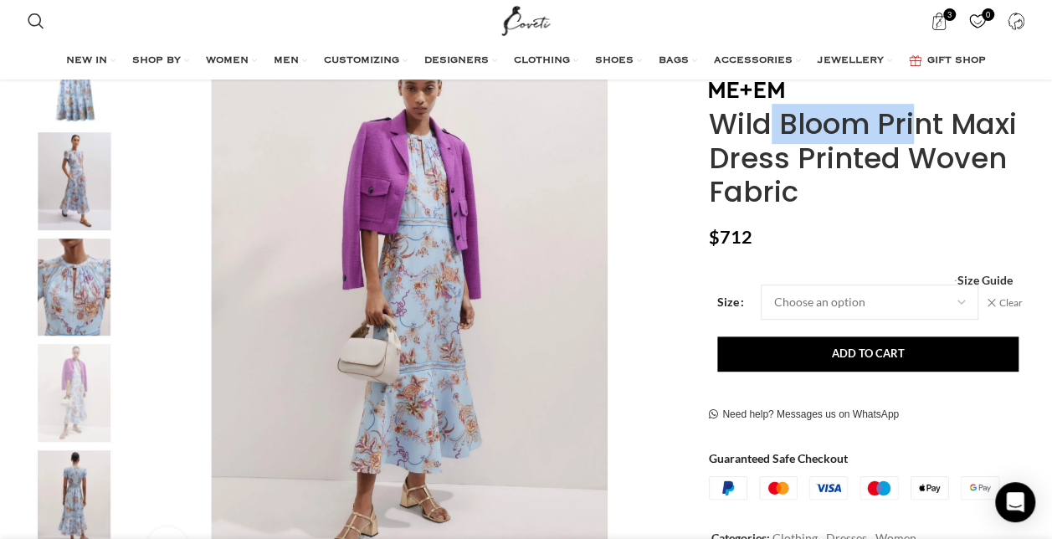
scroll to position [0, 2643]
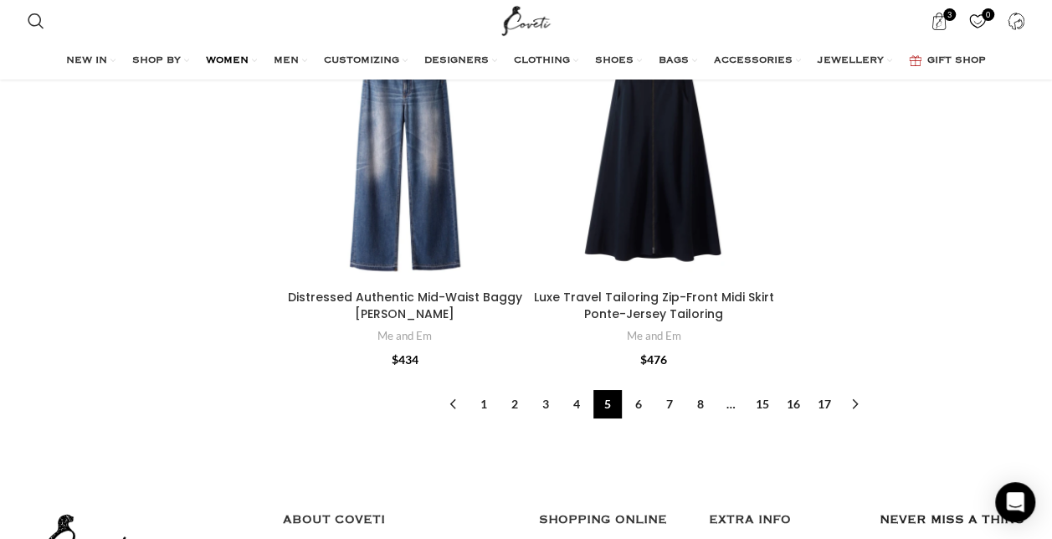
scroll to position [6043, 0]
click at [638, 403] on link "6" at bounding box center [638, 404] width 28 height 28
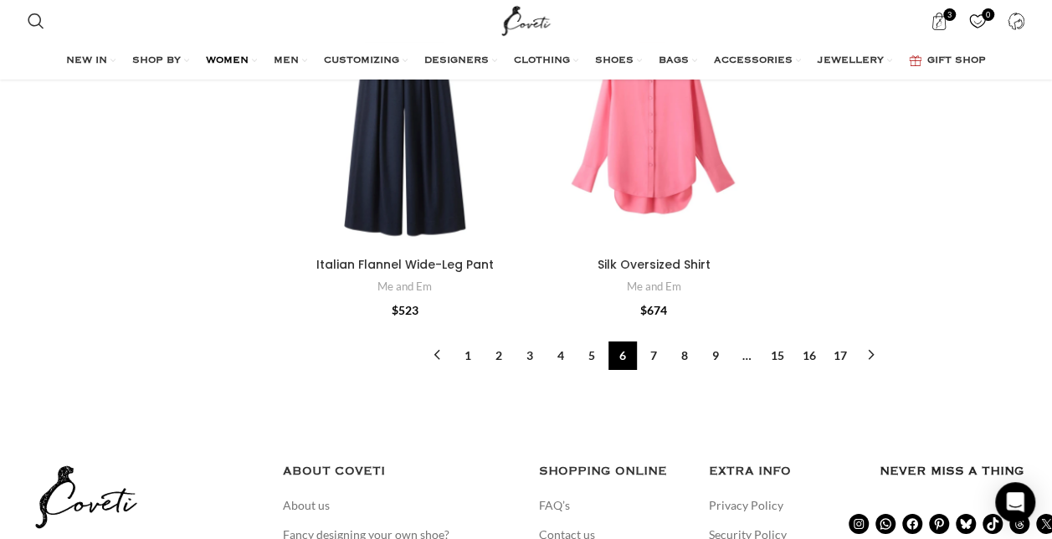
scroll to position [5897, 0]
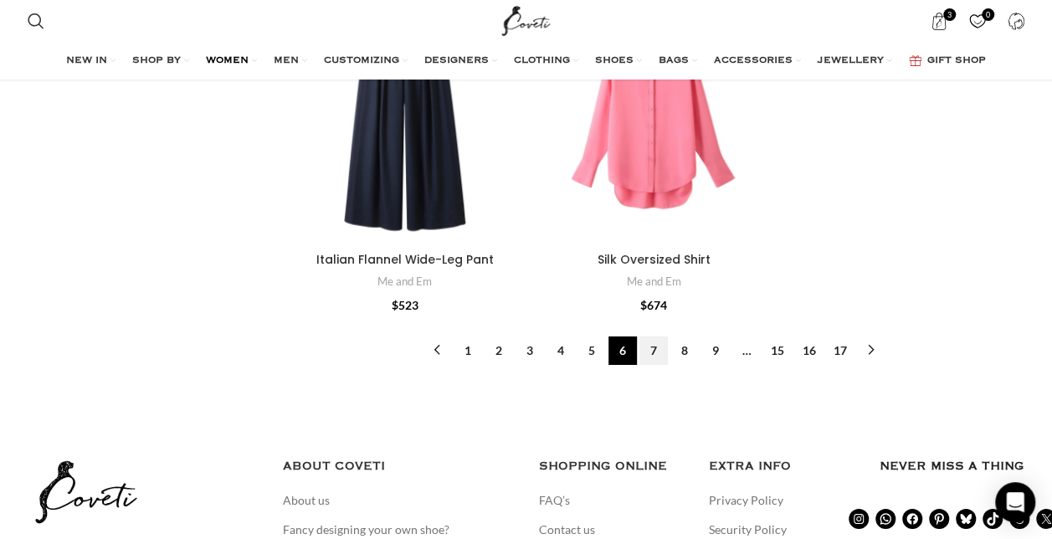
click at [653, 336] on link "7" at bounding box center [653, 350] width 28 height 28
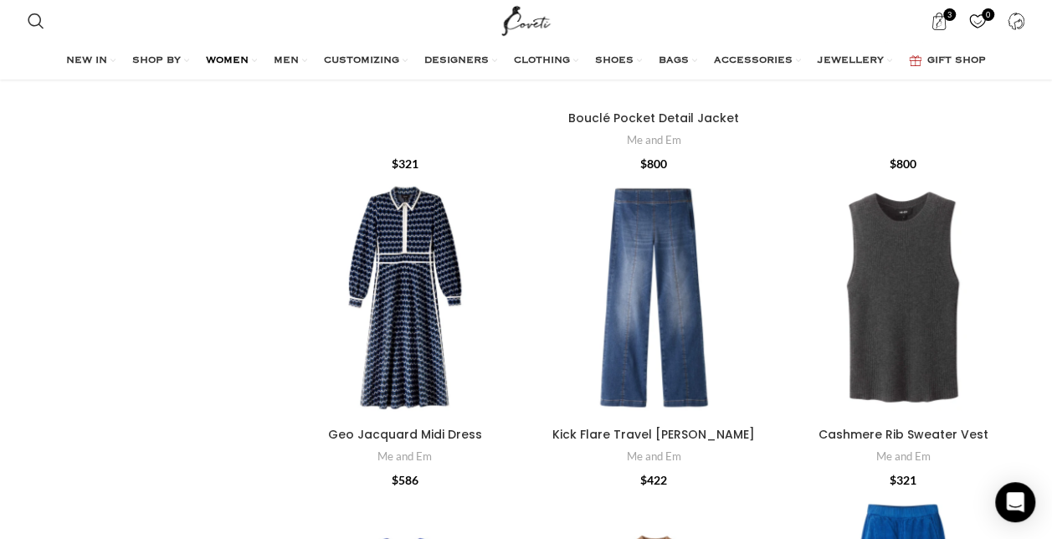
scroll to position [3053, 0]
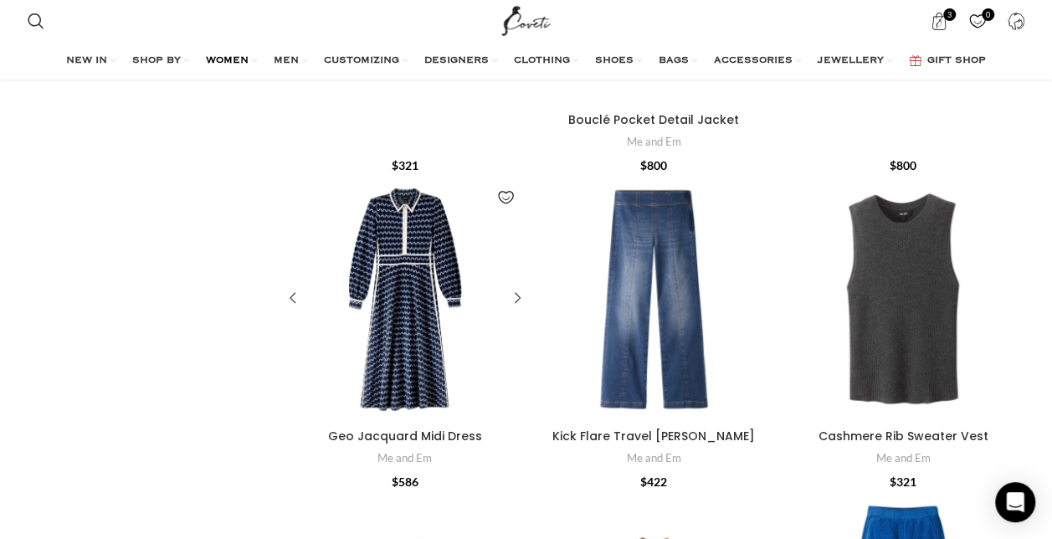
click at [417, 213] on div "Geo Jacquard Midi Dress" at bounding box center [425, 299] width 41 height 244
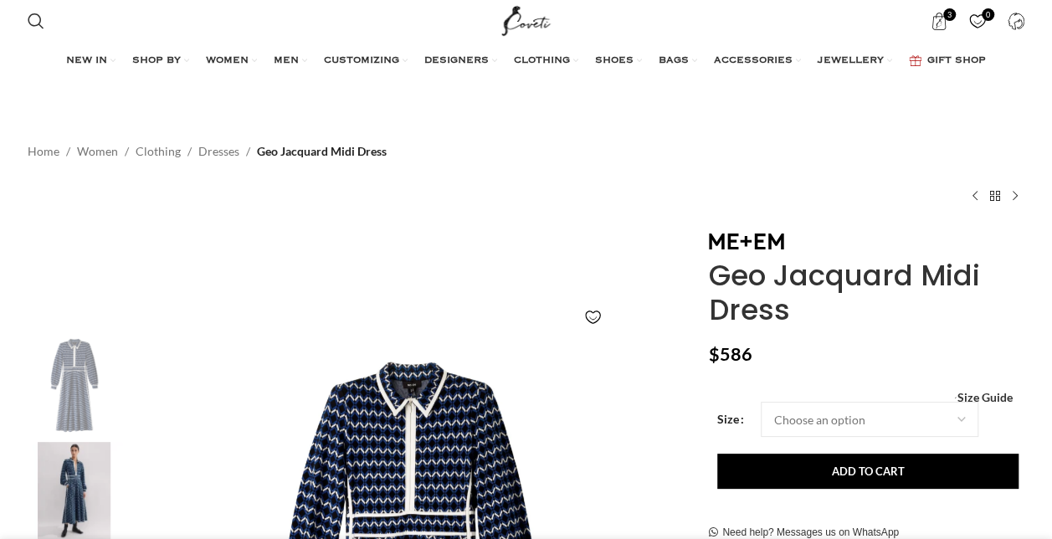
click at [417, 213] on div "Home Women Clothing Dresses Geo Jacquard Midi Dress Kick Flare Travel [PERSON_N…" at bounding box center [527, 172] width 998 height 118
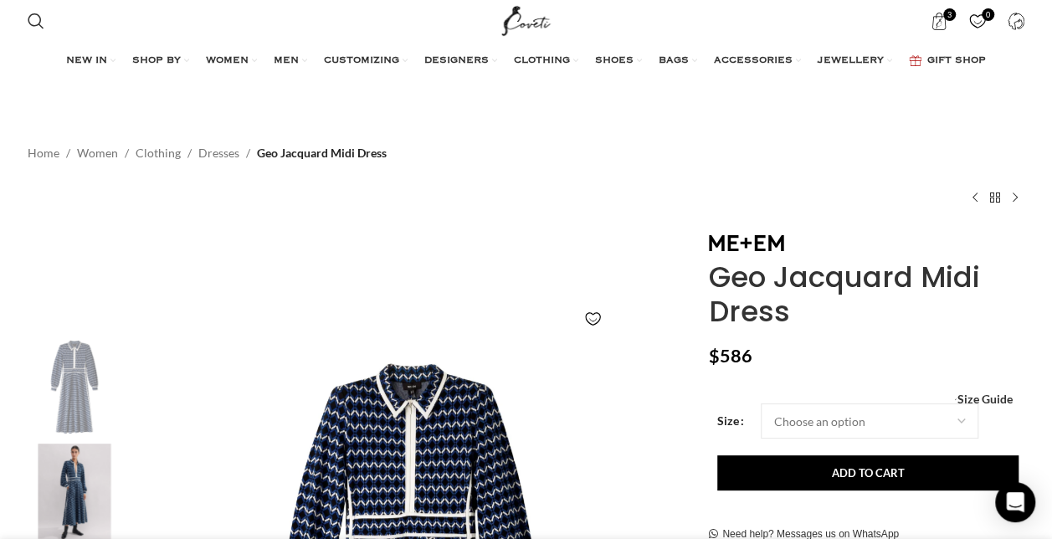
scroll to position [0, 176]
click at [961, 420] on select "Choose an option 4 UK 6 UK 8 [GEOGRAPHIC_DATA] 10 [GEOGRAPHIC_DATA] 12 [GEOGRAP…" at bounding box center [870, 420] width 218 height 35
select select "14-[GEOGRAPHIC_DATA]"
click at [761, 403] on select "Choose an option 4 UK 6 UK 8 [GEOGRAPHIC_DATA] 10 [GEOGRAPHIC_DATA] 12 [GEOGRAP…" at bounding box center [870, 420] width 218 height 35
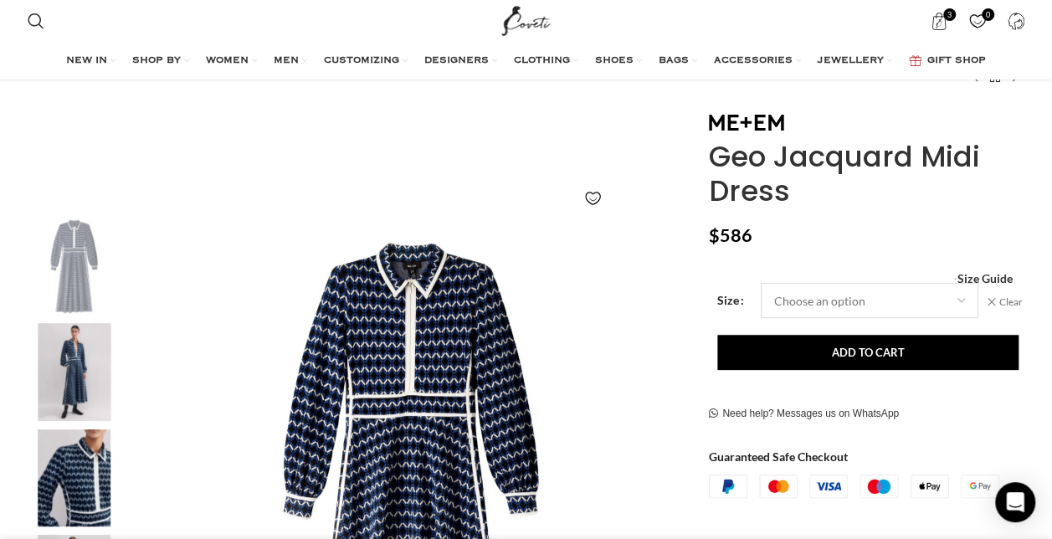
scroll to position [0, 705]
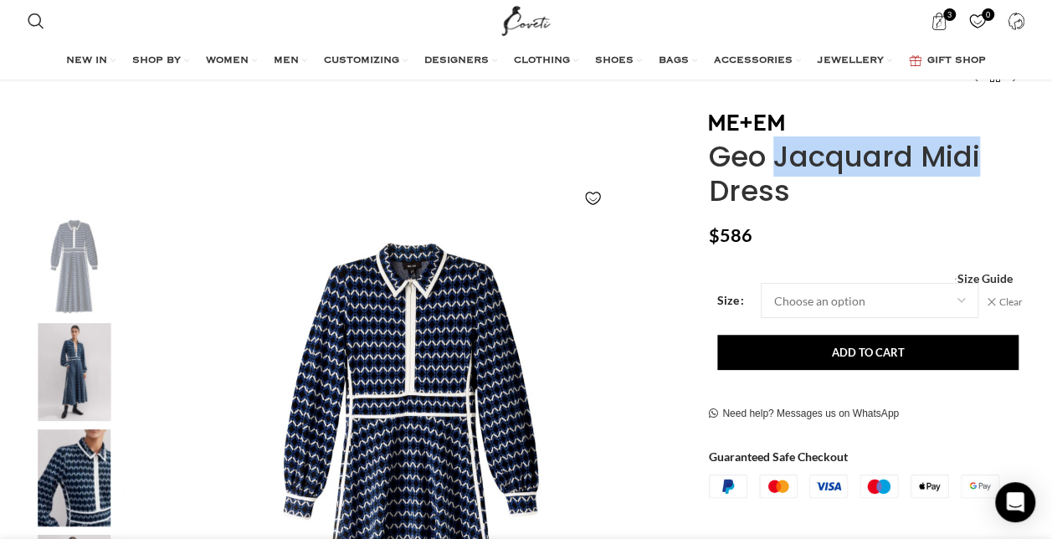
drag, startPoint x: 708, startPoint y: 155, endPoint x: 919, endPoint y: 146, distance: 211.1
click at [919, 146] on h1 "Geo Jacquard Midi Dress" at bounding box center [867, 174] width 316 height 69
copy h1 "Geo Jacquard"
